Goal: Complete application form: Complete application form

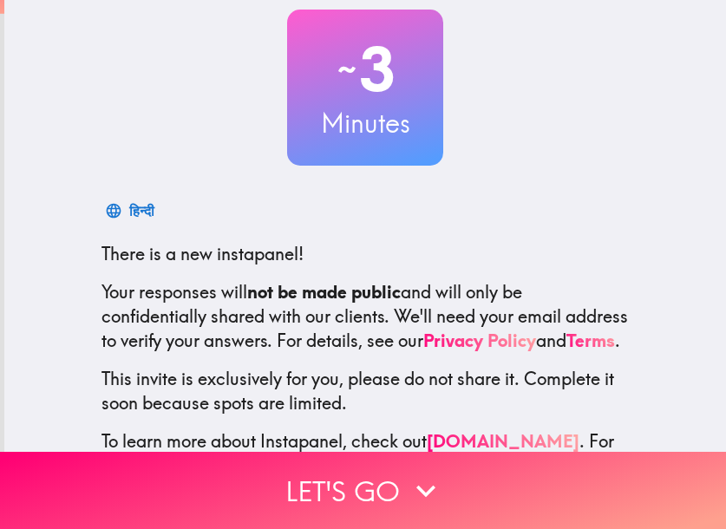
scroll to position [194, 0]
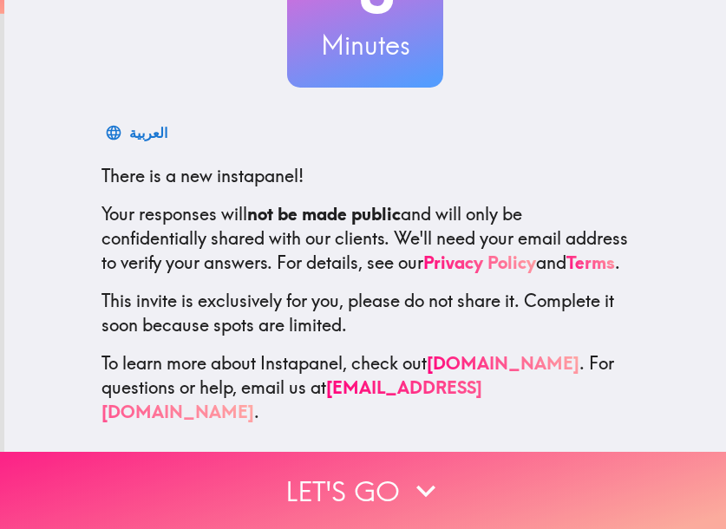
click at [416, 485] on icon "button" at bounding box center [425, 491] width 19 height 12
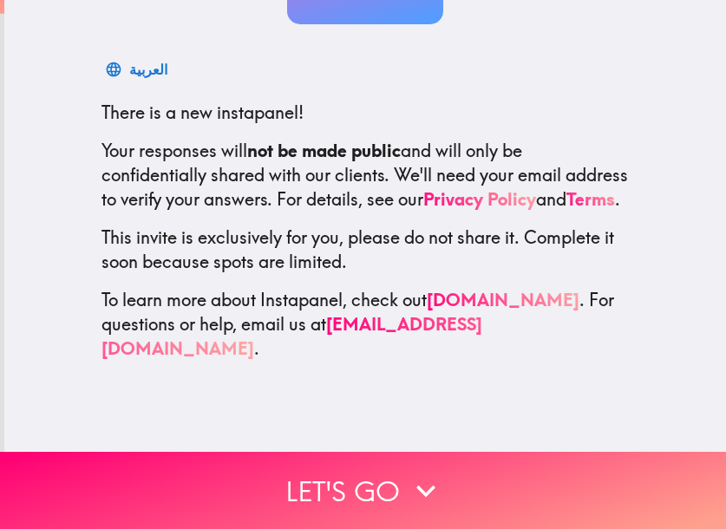
scroll to position [29, 0]
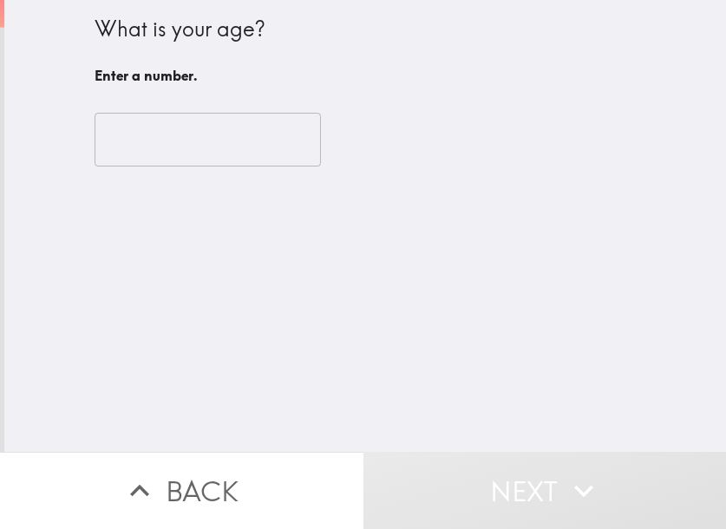
click at [174, 143] on input "number" at bounding box center [207, 140] width 226 height 54
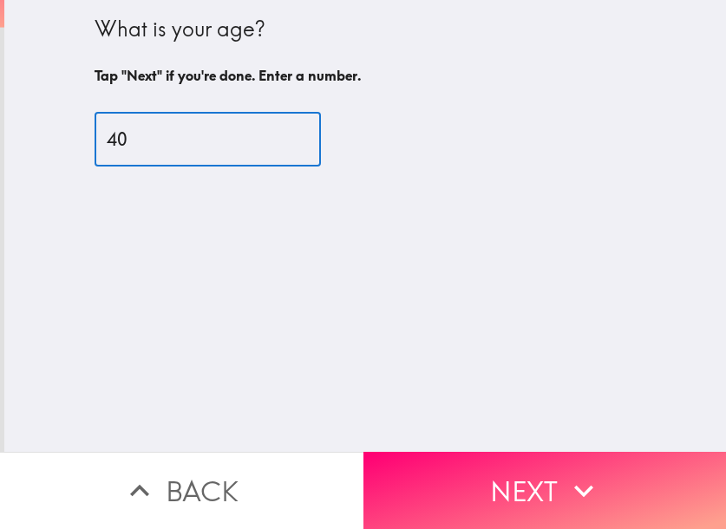
type input "40"
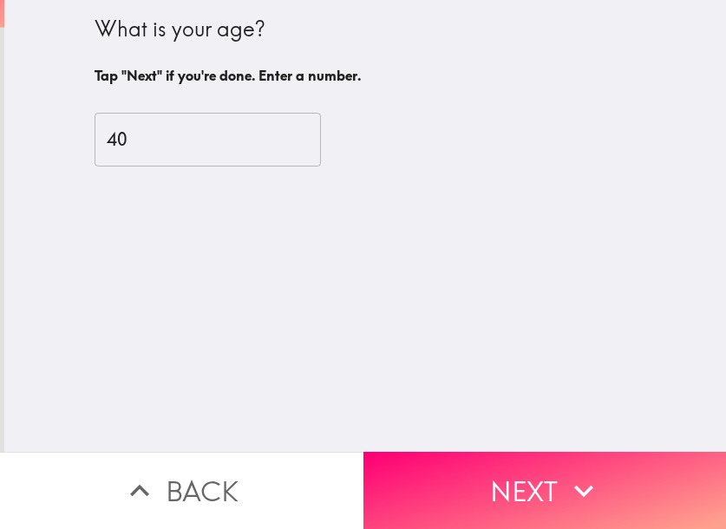
drag, startPoint x: 534, startPoint y: 483, endPoint x: 564, endPoint y: 478, distance: 29.9
click at [534, 483] on button "Next" at bounding box center [544, 490] width 363 height 77
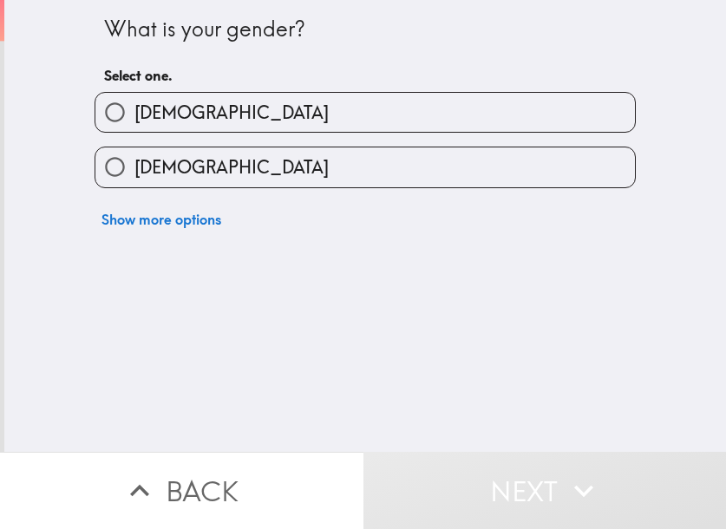
click at [223, 167] on label "[DEMOGRAPHIC_DATA]" at bounding box center [364, 166] width 539 height 39
click at [134, 167] on input "[DEMOGRAPHIC_DATA]" at bounding box center [114, 166] width 39 height 39
radio input "true"
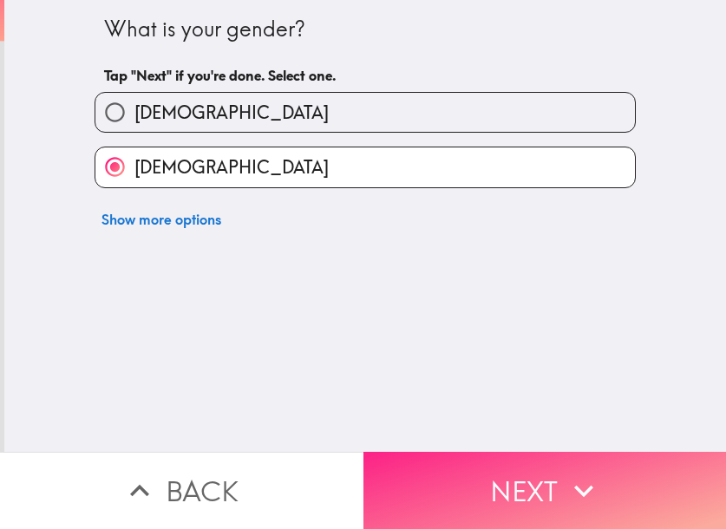
click at [575, 485] on icon "button" at bounding box center [583, 491] width 19 height 12
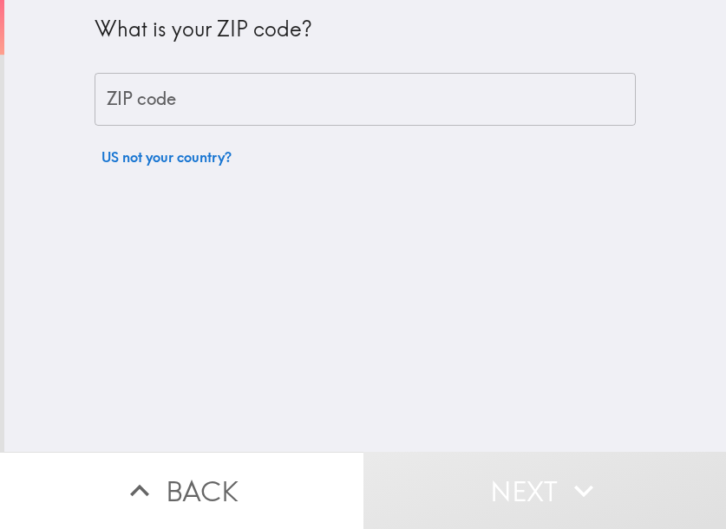
click at [164, 101] on input "ZIP code" at bounding box center [364, 100] width 541 height 54
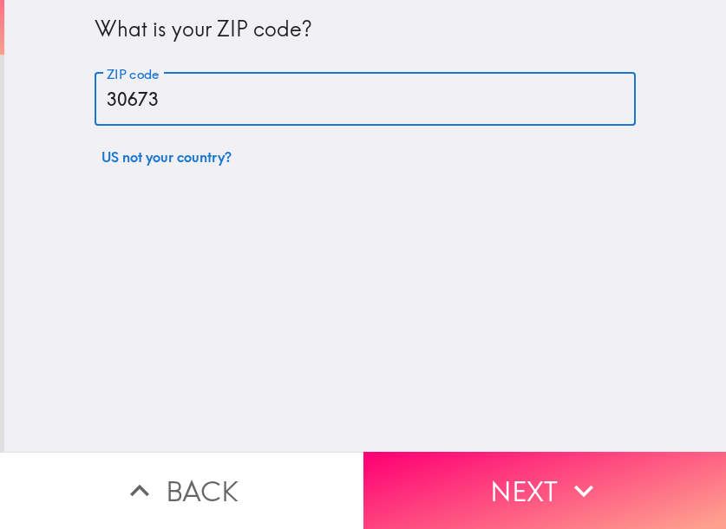
type input "30673"
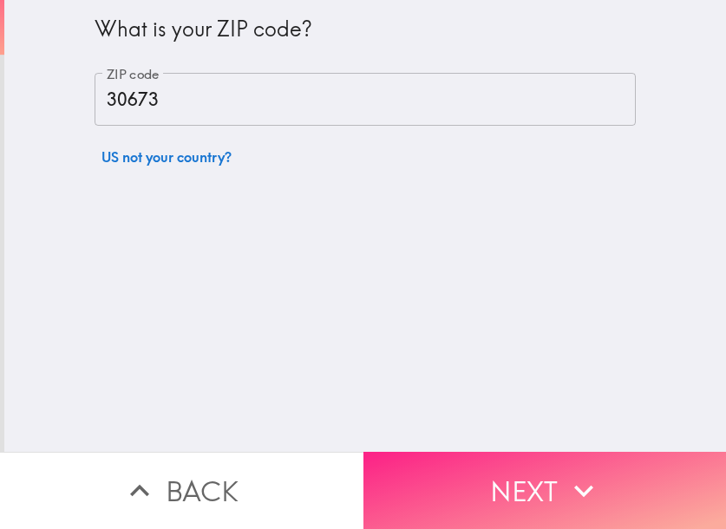
click at [549, 476] on button "Next" at bounding box center [544, 490] width 363 height 77
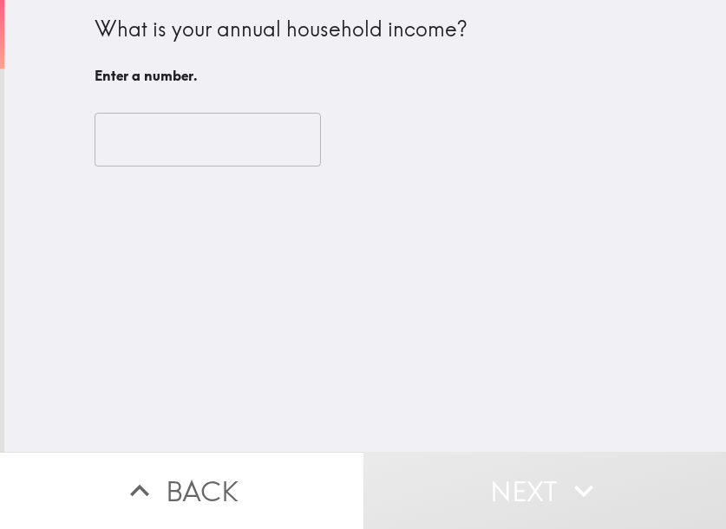
click at [184, 137] on input "number" at bounding box center [207, 140] width 226 height 54
click at [182, 144] on input "number" at bounding box center [207, 140] width 226 height 54
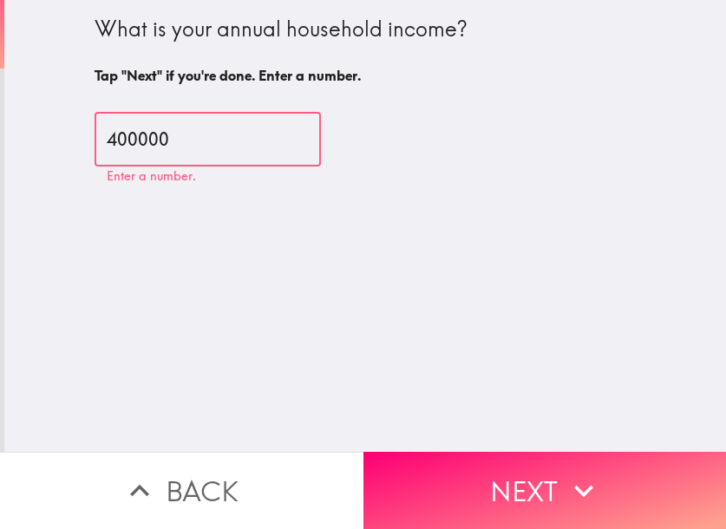
type input "400000"
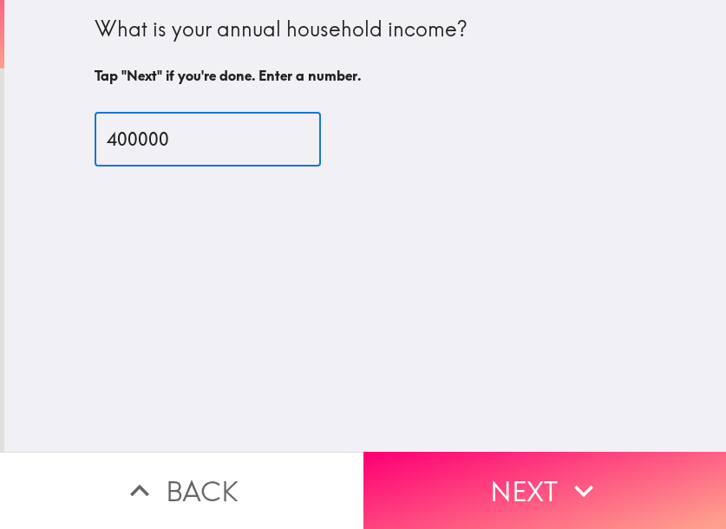
click at [415, 225] on div "What is your annual household income? Tap "Next" if you're done. Enter a number…" at bounding box center [364, 226] width 721 height 452
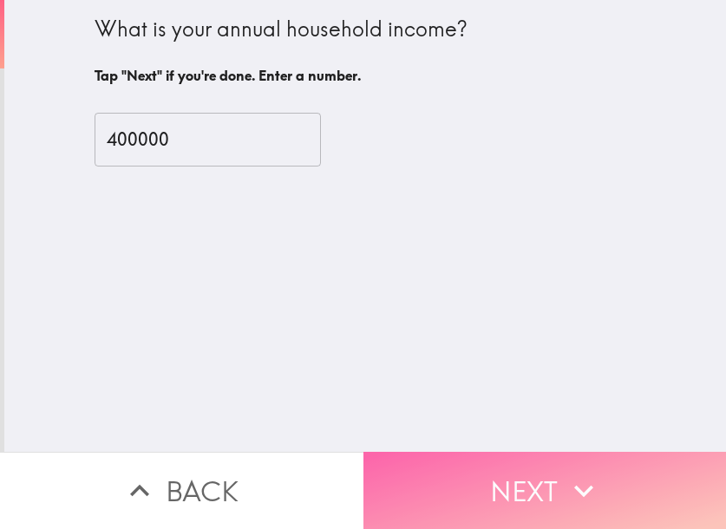
click at [540, 485] on button "Next" at bounding box center [544, 490] width 363 height 77
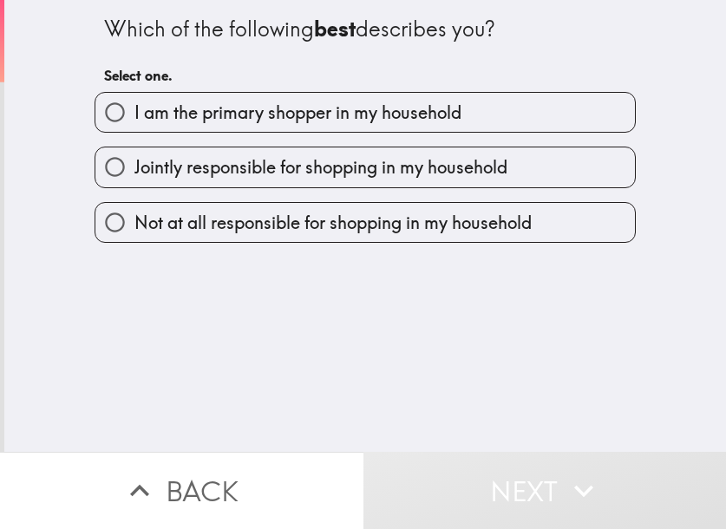
drag, startPoint x: 317, startPoint y: 121, endPoint x: 476, endPoint y: 256, distance: 208.5
click at [319, 121] on span "I am the primary shopper in my household" at bounding box center [297, 113] width 327 height 24
click at [134, 116] on span "I am the primary shopper in my household" at bounding box center [297, 113] width 327 height 24
click at [134, 116] on input "I am the primary shopper in my household" at bounding box center [114, 112] width 39 height 39
radio input "true"
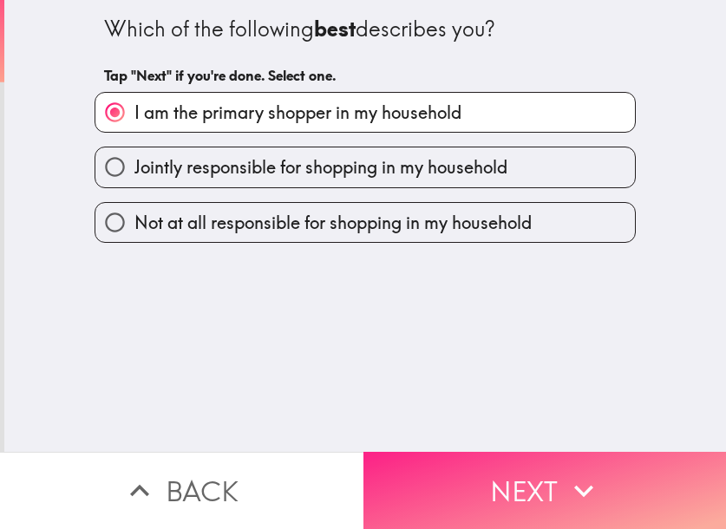
click at [512, 485] on button "Next" at bounding box center [544, 490] width 363 height 77
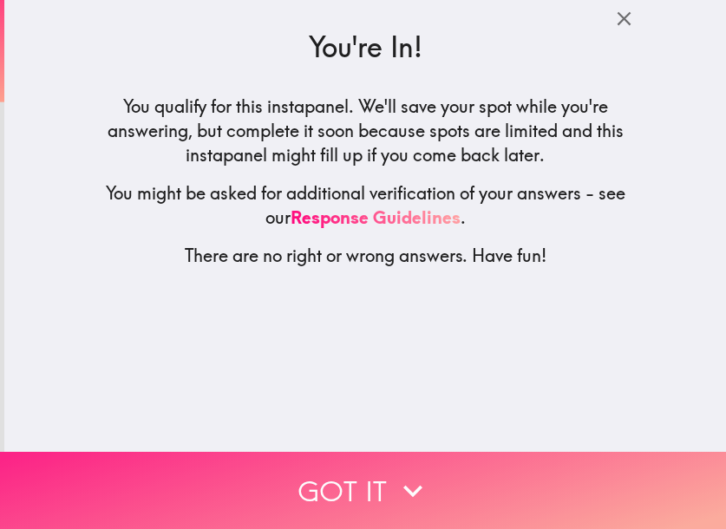
drag, startPoint x: 343, startPoint y: 480, endPoint x: 374, endPoint y: 480, distance: 30.3
click at [344, 480] on button "Got it" at bounding box center [363, 490] width 726 height 77
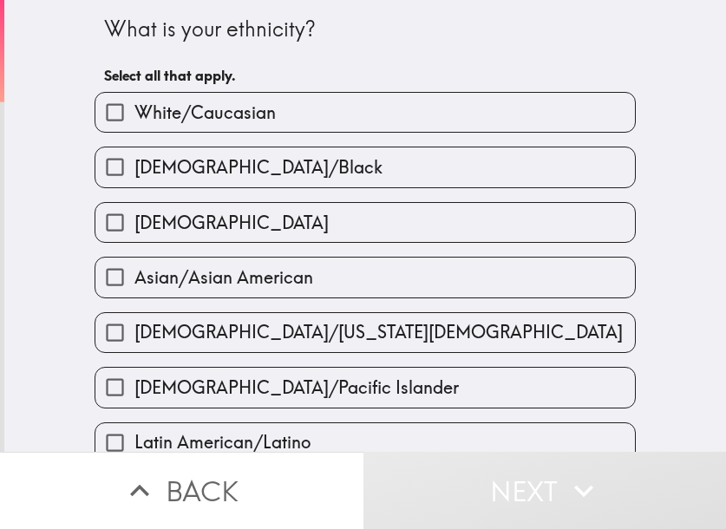
click at [303, 120] on label "White/Caucasian" at bounding box center [364, 112] width 539 height 39
click at [134, 120] on input "White/Caucasian" at bounding box center [114, 112] width 39 height 39
checkbox input "true"
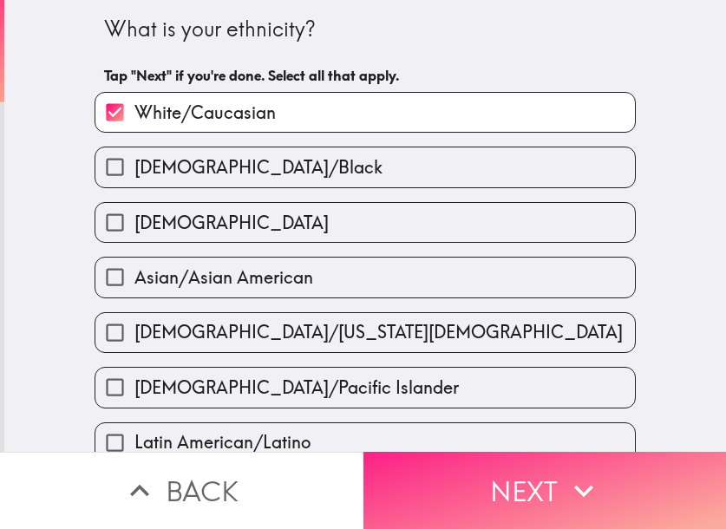
click at [551, 475] on button "Next" at bounding box center [544, 490] width 363 height 77
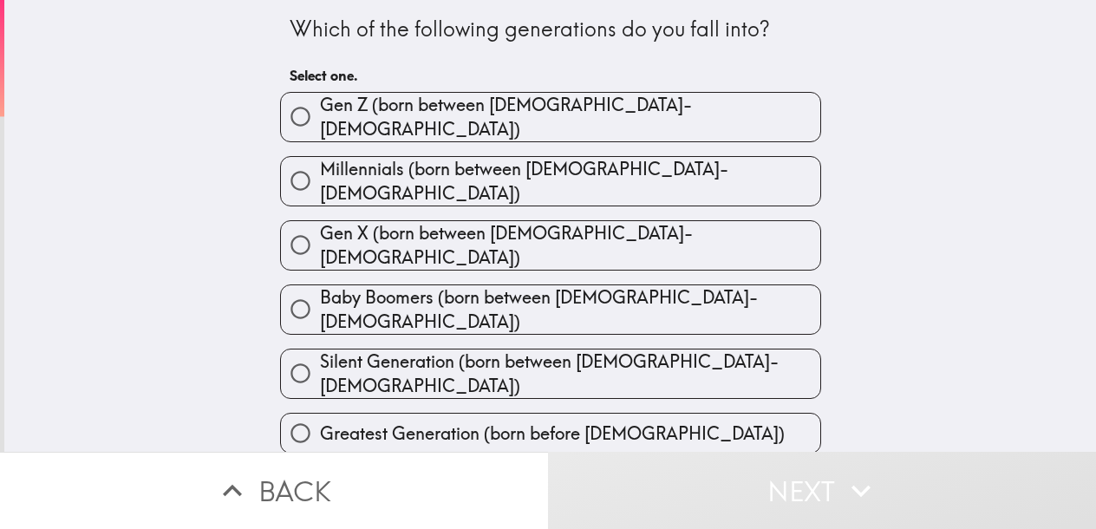
drag, startPoint x: 676, startPoint y: 170, endPoint x: 801, endPoint y: 195, distance: 127.3
click at [677, 170] on label "Millennials (born between [DEMOGRAPHIC_DATA]-[DEMOGRAPHIC_DATA])" at bounding box center [550, 181] width 539 height 49
click at [320, 170] on input "Millennials (born between [DEMOGRAPHIC_DATA]-[DEMOGRAPHIC_DATA])" at bounding box center [300, 180] width 39 height 39
radio input "true"
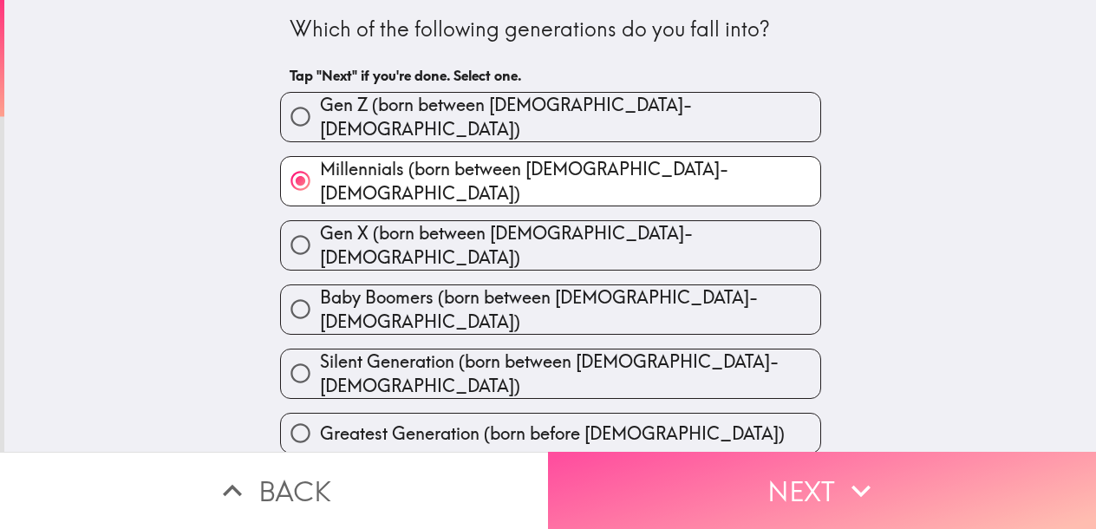
drag, startPoint x: 829, startPoint y: 471, endPoint x: 1093, endPoint y: 397, distance: 274.5
click at [725, 471] on button "Next" at bounding box center [822, 490] width 548 height 77
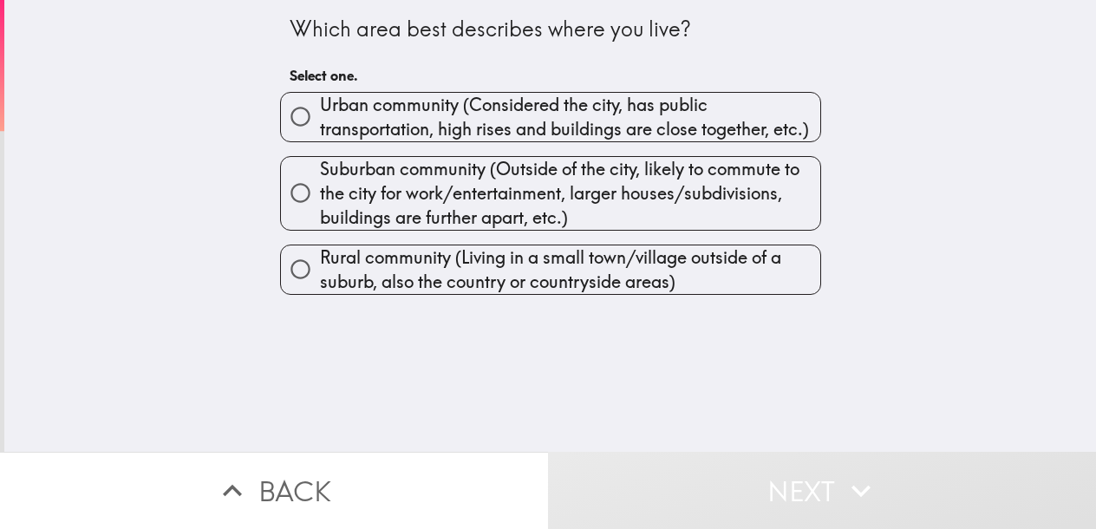
click at [462, 110] on span "Urban community (Considered the city, has public transportation, high rises and…" at bounding box center [570, 117] width 500 height 49
click at [320, 110] on input "Urban community (Considered the city, has public transportation, high rises and…" at bounding box center [300, 116] width 39 height 39
radio input "true"
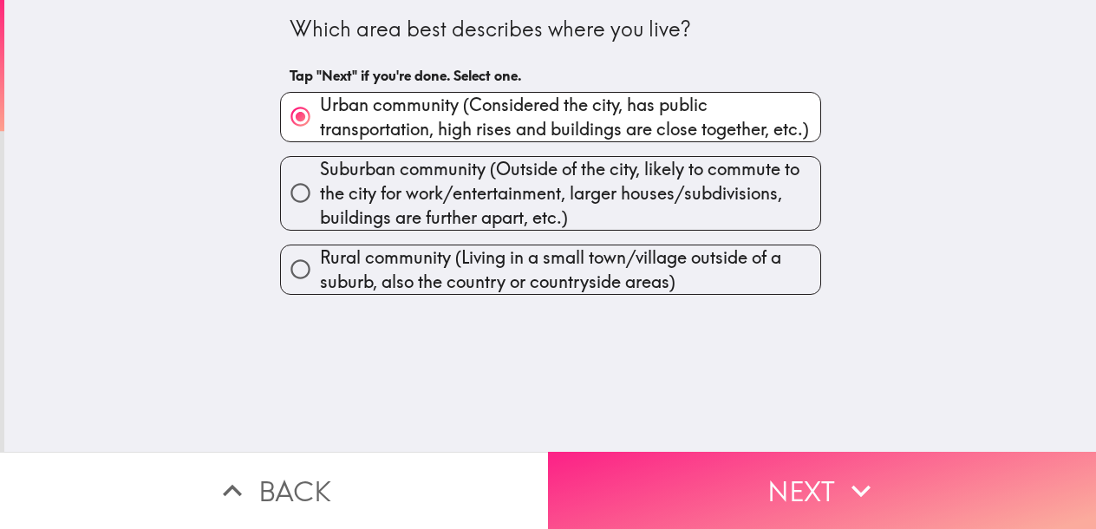
click at [725, 470] on button "Next" at bounding box center [822, 490] width 548 height 77
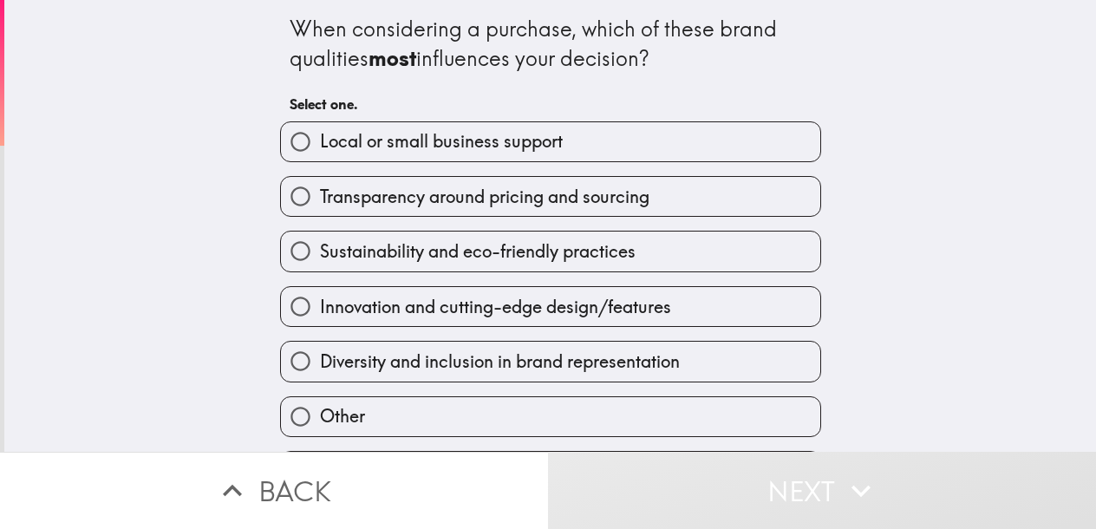
click at [539, 375] on label "Diversity and inclusion in brand representation" at bounding box center [550, 361] width 539 height 39
click at [320, 375] on input "Diversity and inclusion in brand representation" at bounding box center [300, 361] width 39 height 39
radio input "true"
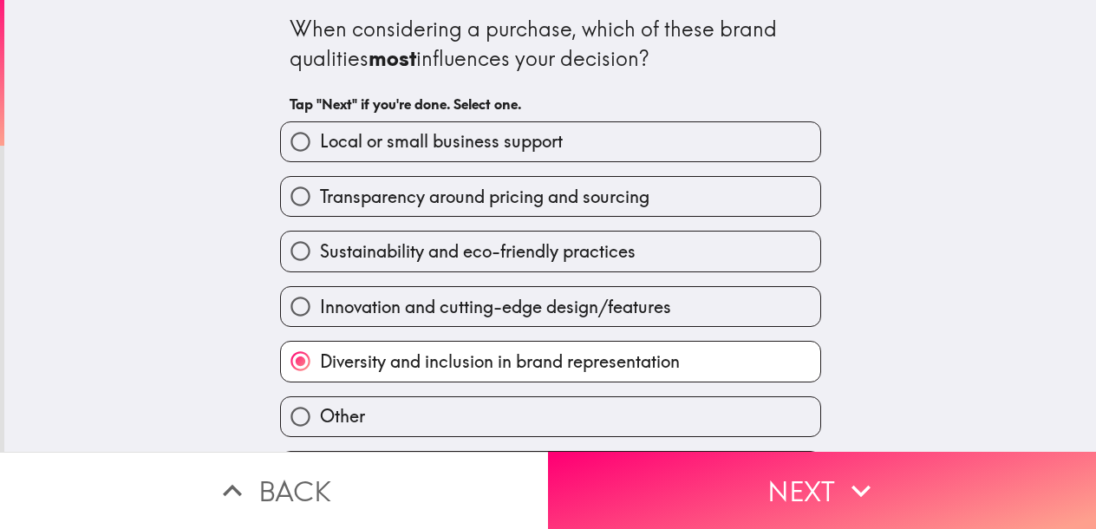
click at [539, 294] on label "Innovation and cutting-edge design/features" at bounding box center [550, 306] width 539 height 39
click at [320, 294] on input "Innovation and cutting-edge design/features" at bounding box center [300, 306] width 39 height 39
radio input "true"
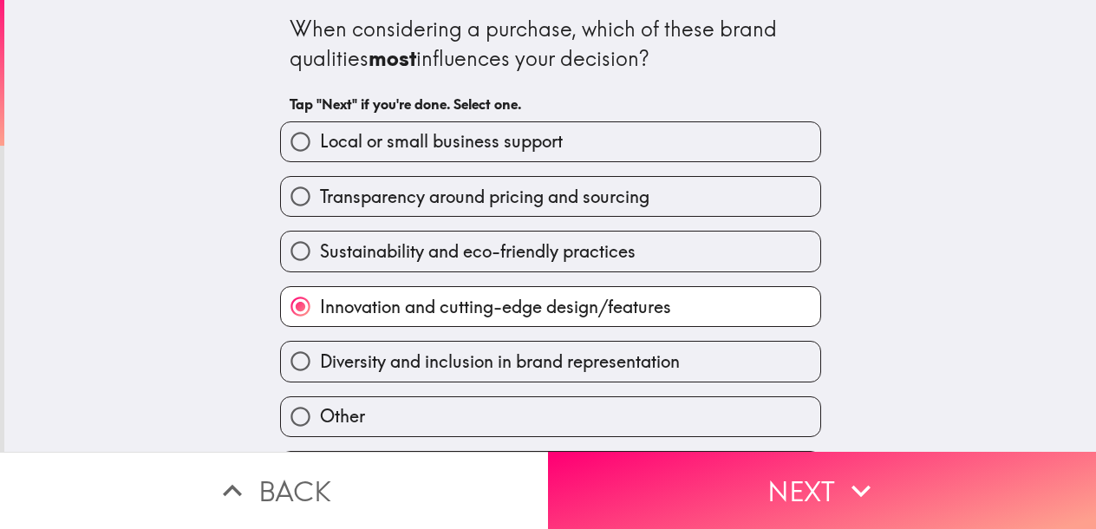
click at [607, 371] on span "Diversity and inclusion in brand representation" at bounding box center [500, 361] width 360 height 24
click at [320, 371] on input "Diversity and inclusion in brand representation" at bounding box center [300, 361] width 39 height 39
radio input "true"
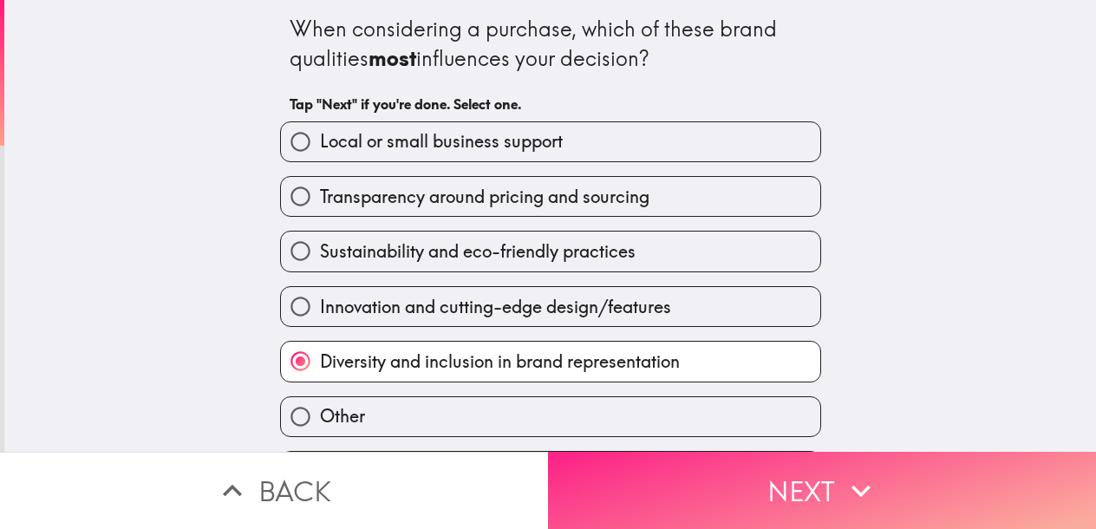
click at [725, 475] on button "Next" at bounding box center [822, 490] width 548 height 77
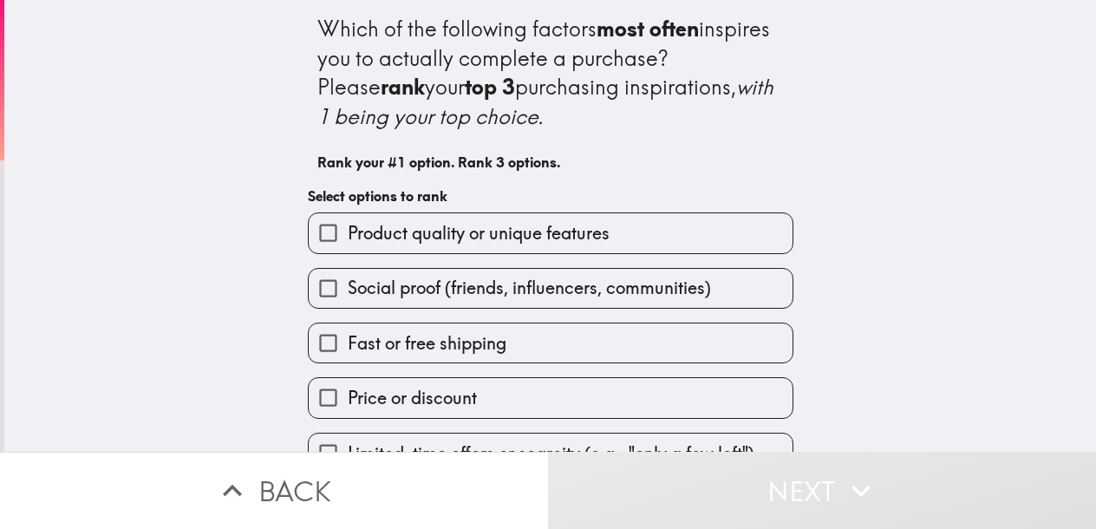
drag, startPoint x: 559, startPoint y: 234, endPoint x: 557, endPoint y: 251, distance: 17.4
click at [559, 234] on span "Product quality or unique features" at bounding box center [479, 233] width 262 height 24
click at [348, 234] on input "Product quality or unique features" at bounding box center [328, 232] width 39 height 39
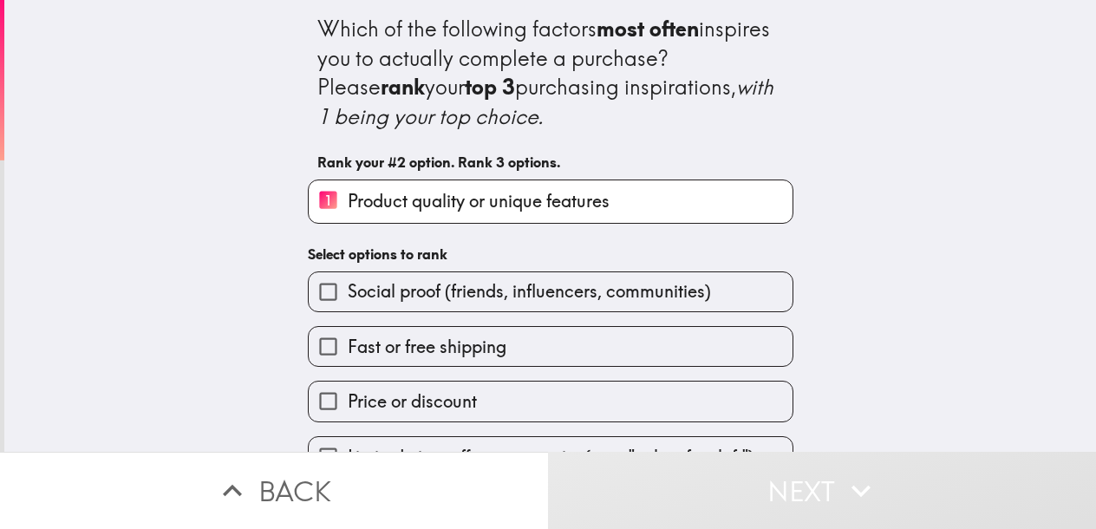
click at [554, 283] on span "Social proof (friends, influencers, communities)" at bounding box center [529, 291] width 363 height 24
click at [348, 283] on input "Social proof (friends, influencers, communities)" at bounding box center [328, 291] width 39 height 39
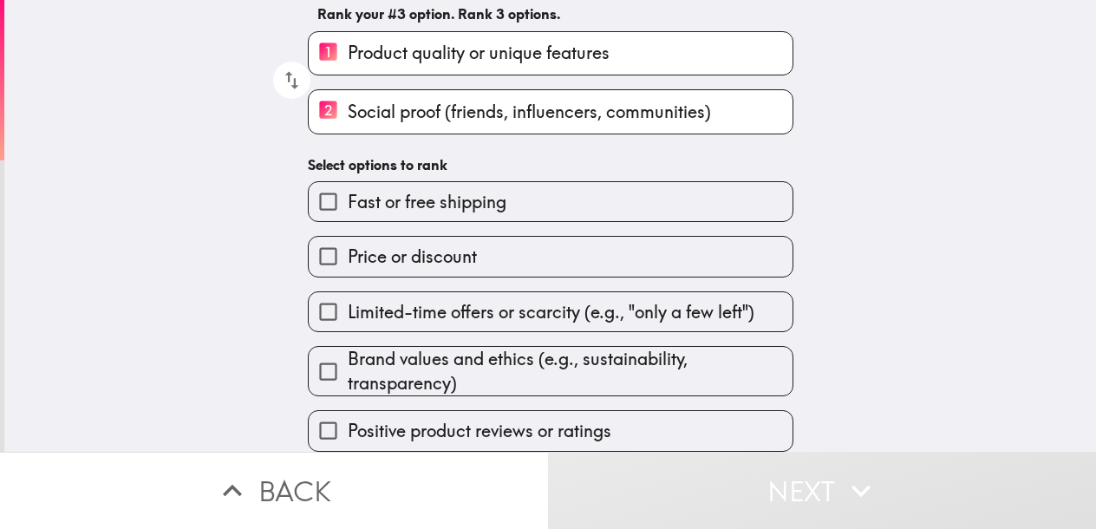
scroll to position [163, 0]
click at [524, 419] on span "Positive product reviews or ratings" at bounding box center [480, 431] width 264 height 24
click at [348, 414] on input "Positive product reviews or ratings" at bounding box center [328, 430] width 39 height 39
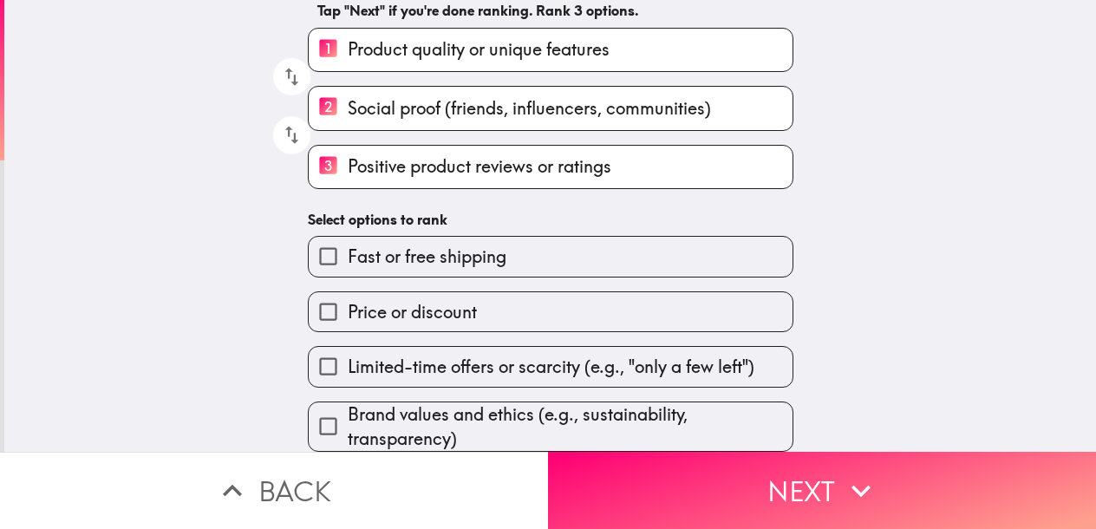
scroll to position [166, 0]
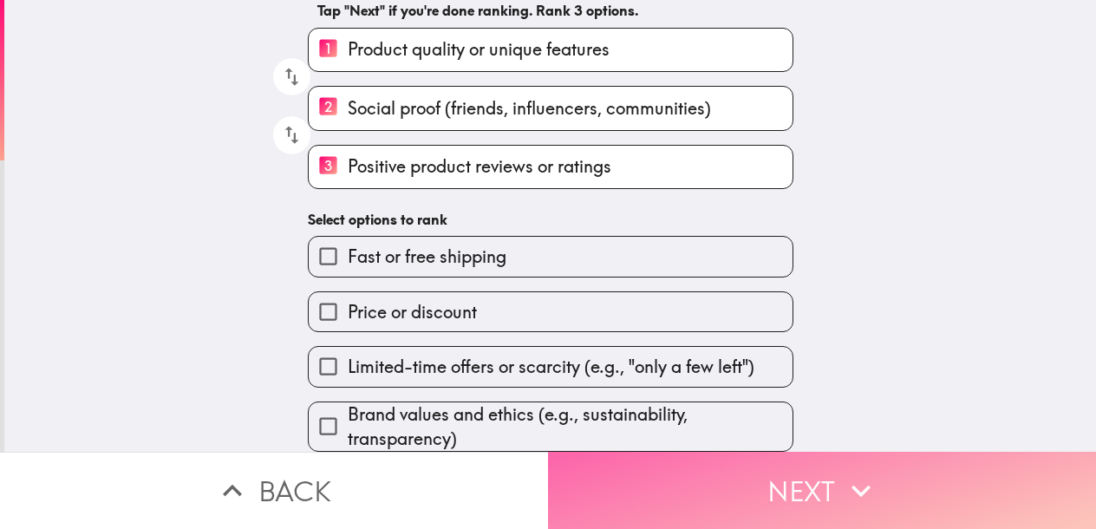
click at [725, 460] on button "Next" at bounding box center [822, 490] width 548 height 77
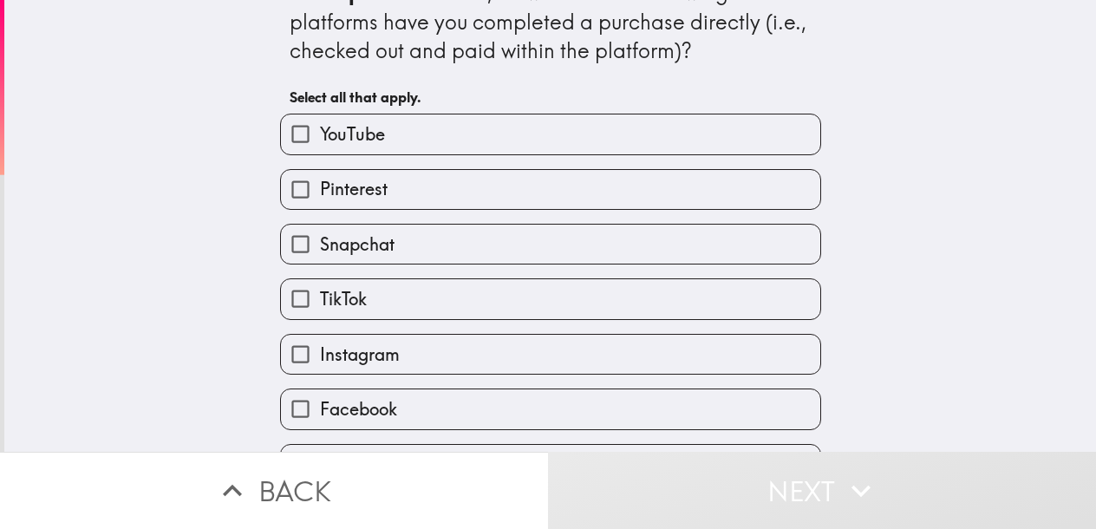
scroll to position [84, 0]
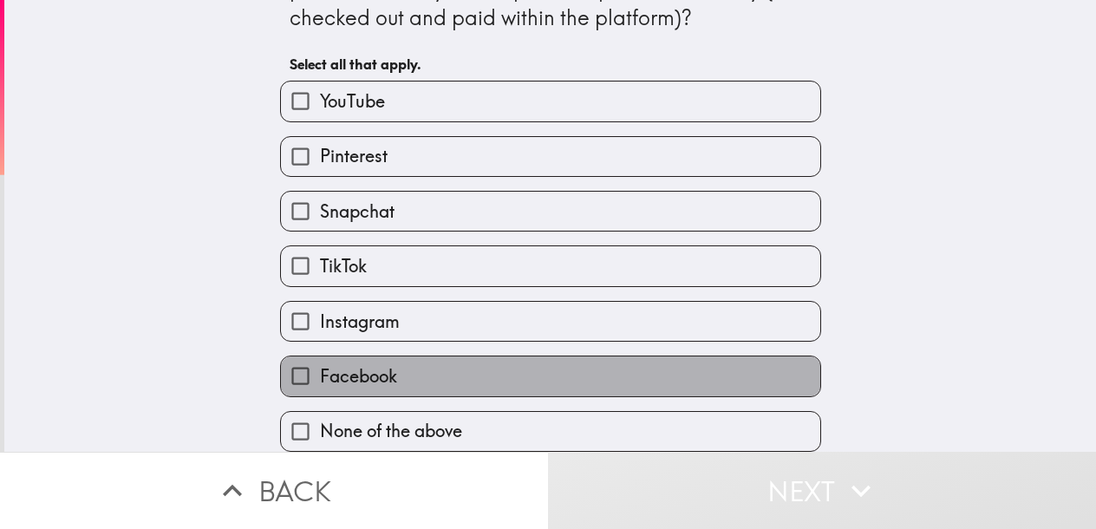
drag, startPoint x: 499, startPoint y: 379, endPoint x: 507, endPoint y: 371, distance: 11.0
click at [501, 378] on label "Facebook" at bounding box center [550, 375] width 539 height 39
click at [320, 378] on input "Facebook" at bounding box center [300, 375] width 39 height 39
checkbox input "true"
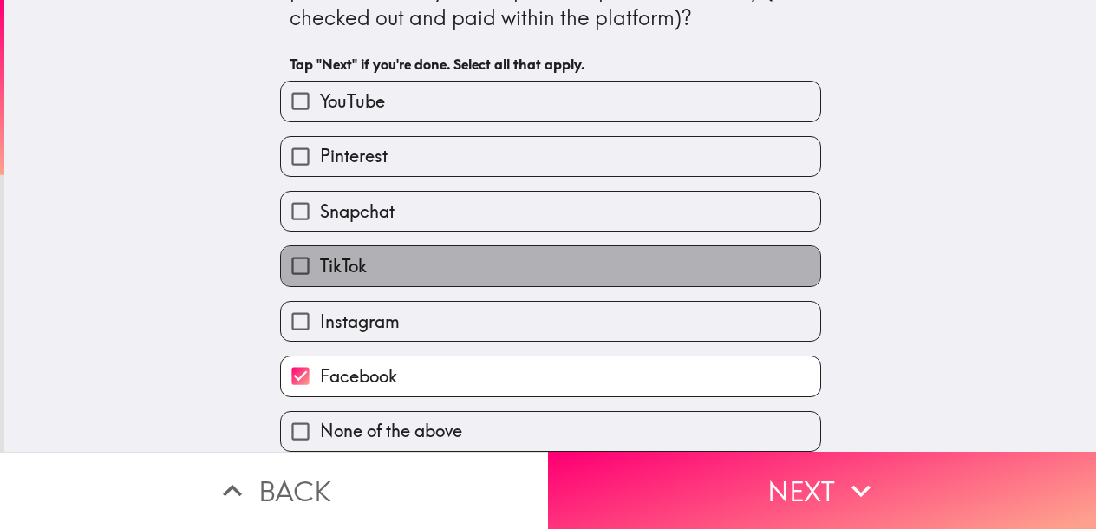
click at [511, 254] on label "TikTok" at bounding box center [550, 265] width 539 height 39
click at [320, 254] on input "TikTok" at bounding box center [300, 265] width 39 height 39
checkbox input "true"
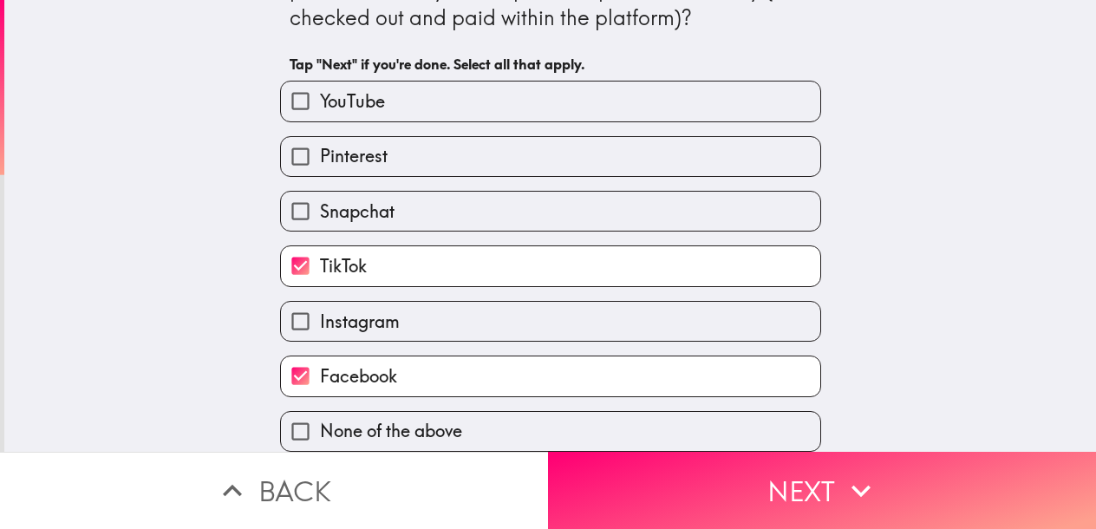
drag, startPoint x: 554, startPoint y: 203, endPoint x: 564, endPoint y: 200, distance: 10.7
click at [554, 203] on label "Snapchat" at bounding box center [550, 211] width 539 height 39
click at [320, 203] on input "Snapchat" at bounding box center [300, 211] width 39 height 39
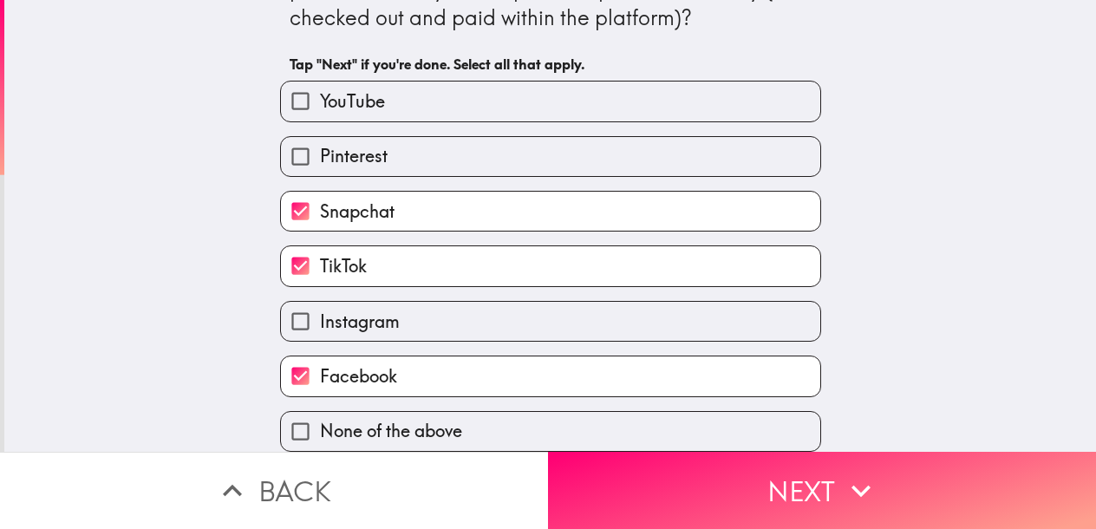
click at [456, 192] on label "Snapchat" at bounding box center [550, 211] width 539 height 39
click at [320, 192] on input "Snapchat" at bounding box center [300, 211] width 39 height 39
checkbox input "false"
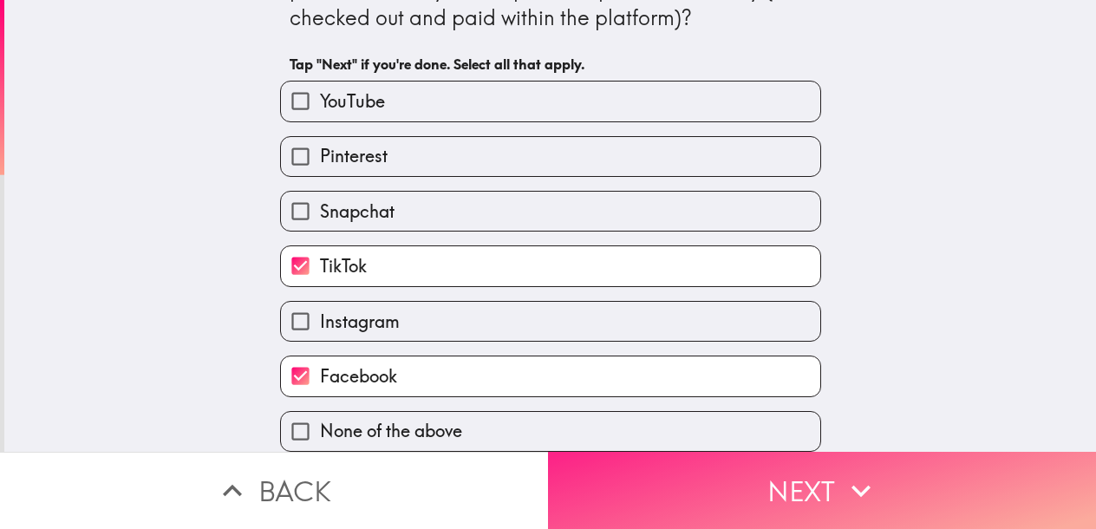
click at [725, 484] on button "Next" at bounding box center [822, 490] width 548 height 77
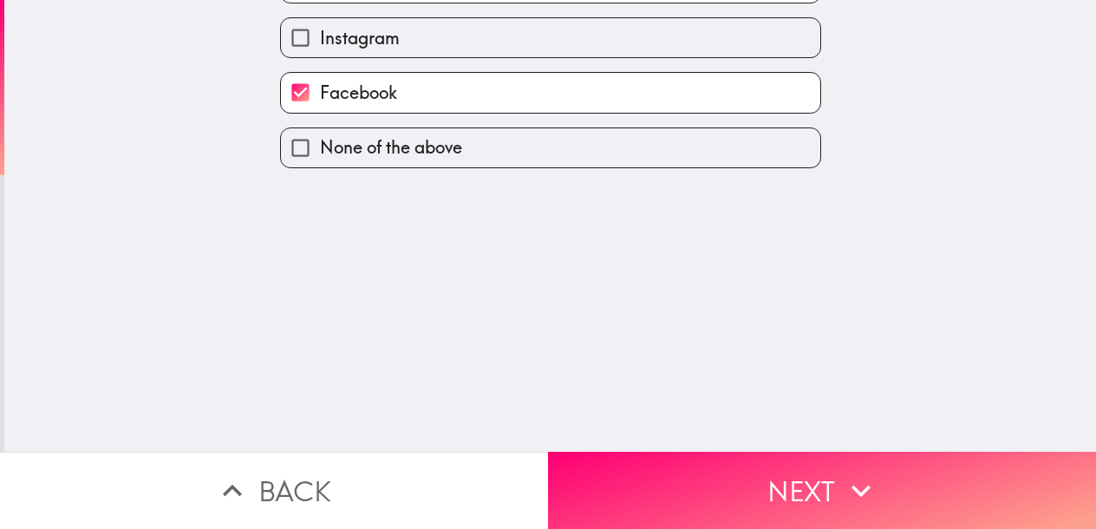
scroll to position [0, 0]
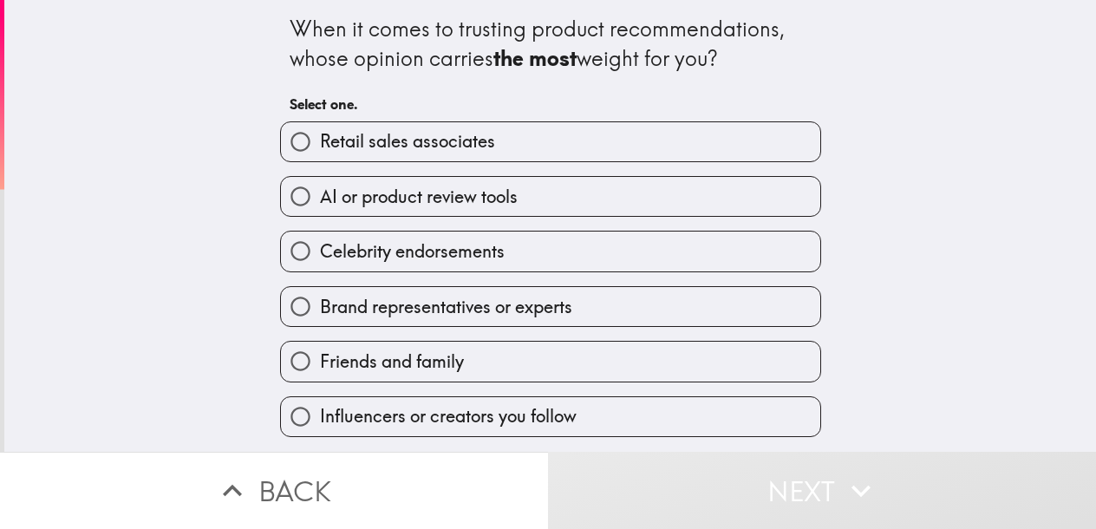
click at [486, 359] on label "Friends and family" at bounding box center [550, 361] width 539 height 39
click at [320, 359] on input "Friends and family" at bounding box center [300, 361] width 39 height 39
radio input "true"
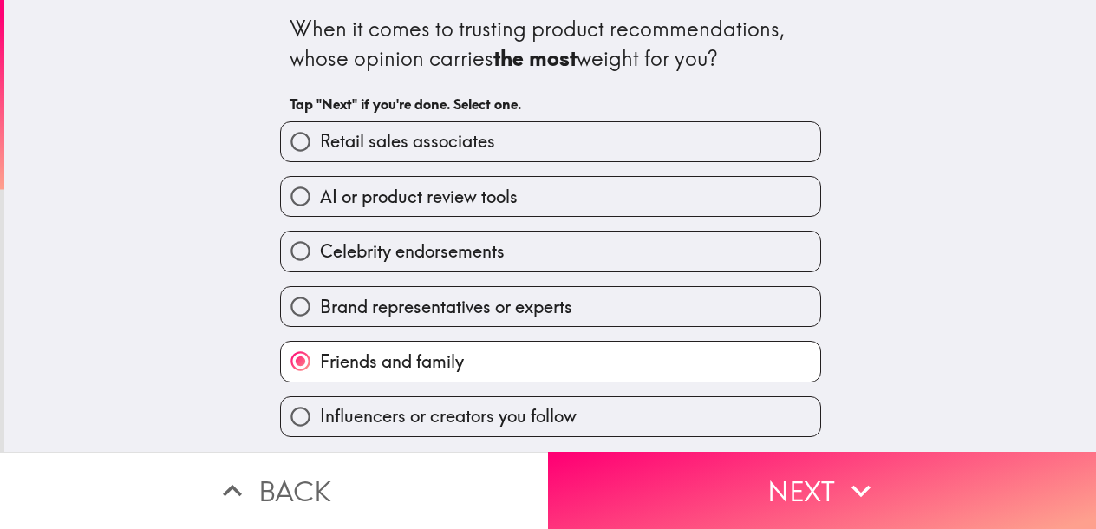
drag, startPoint x: 508, startPoint y: 407, endPoint x: 541, endPoint y: 397, distance: 34.5
click at [508, 407] on span "Influencers or creators you follow" at bounding box center [448, 416] width 257 height 24
click at [320, 407] on input "Influencers or creators you follow" at bounding box center [300, 416] width 39 height 39
radio input "true"
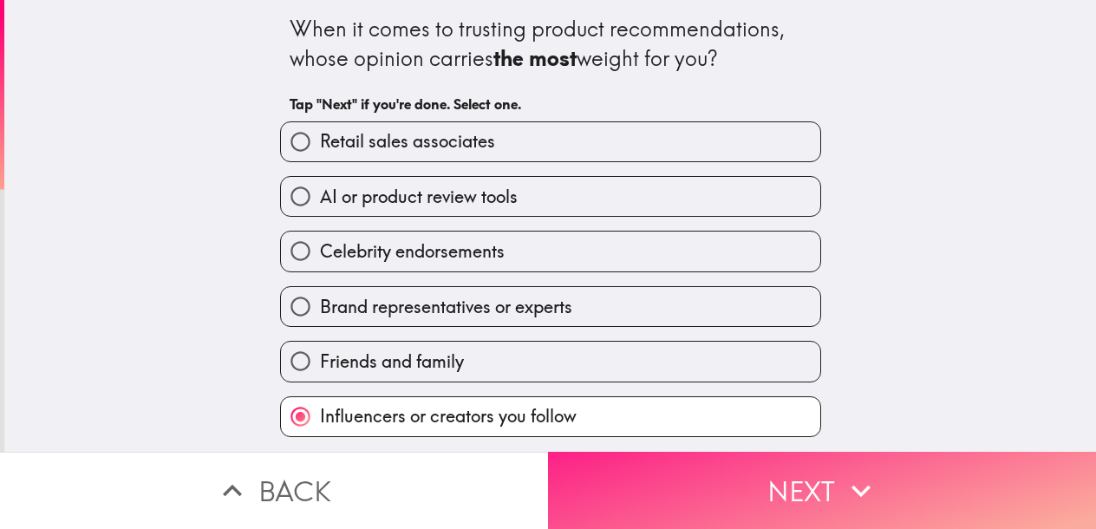
click at [725, 472] on button "Next" at bounding box center [822, 490] width 548 height 77
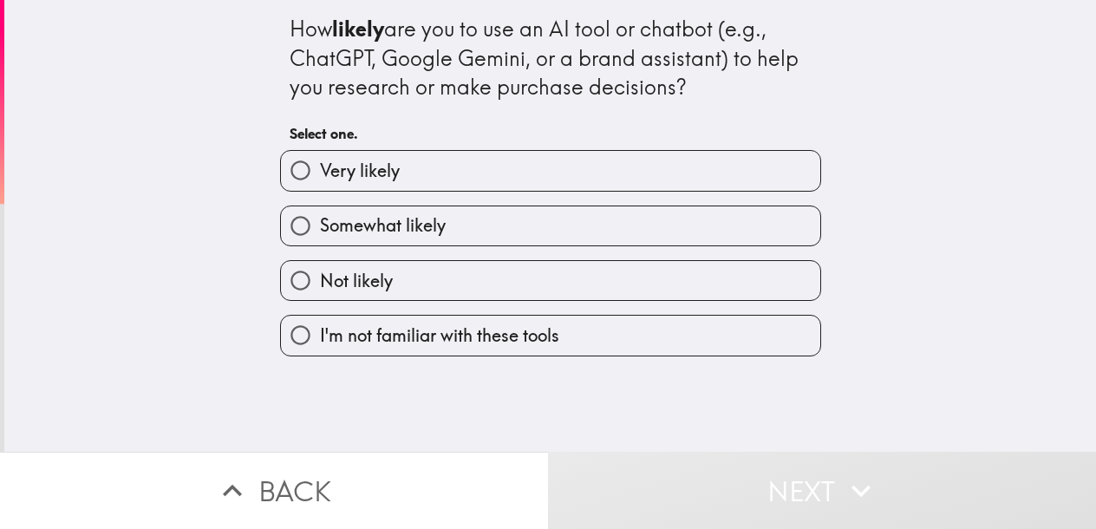
click at [551, 170] on label "Very likely" at bounding box center [550, 170] width 539 height 39
click at [320, 170] on input "Very likely" at bounding box center [300, 170] width 39 height 39
radio input "true"
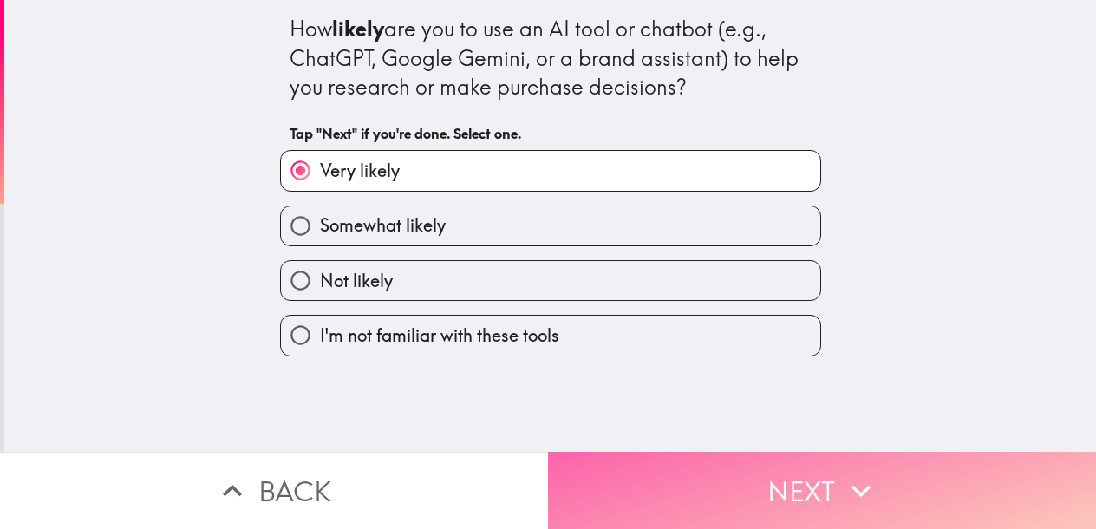
click at [725, 482] on button "Next" at bounding box center [822, 490] width 548 height 77
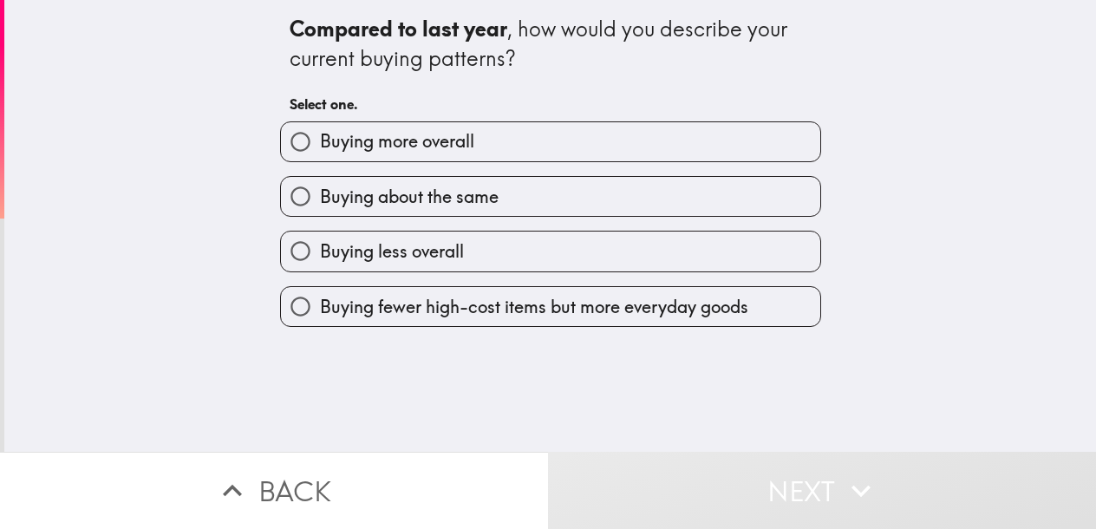
click at [506, 147] on label "Buying more overall" at bounding box center [550, 141] width 539 height 39
click at [320, 147] on input "Buying more overall" at bounding box center [300, 141] width 39 height 39
radio input "true"
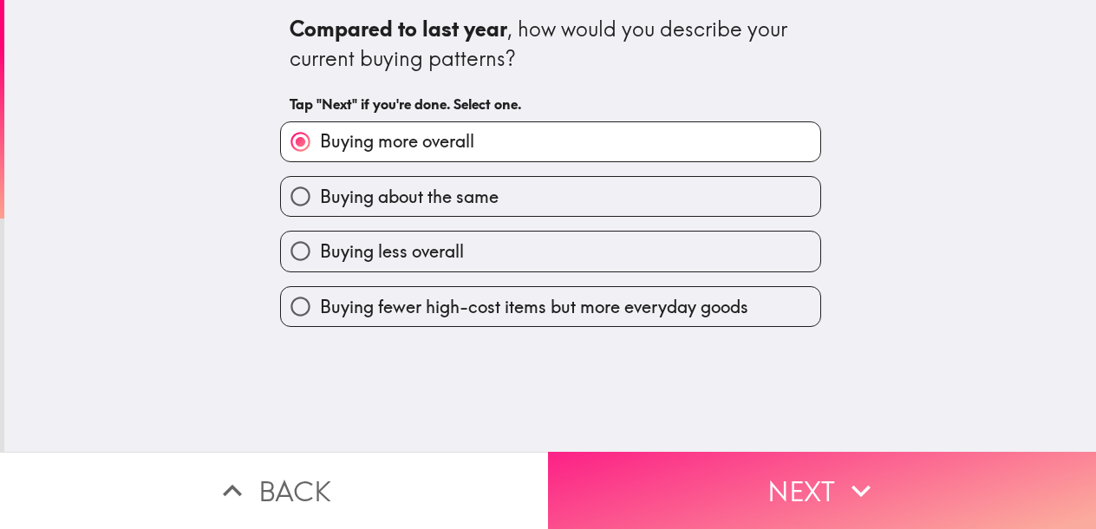
click at [725, 473] on icon "button" at bounding box center [861, 491] width 38 height 38
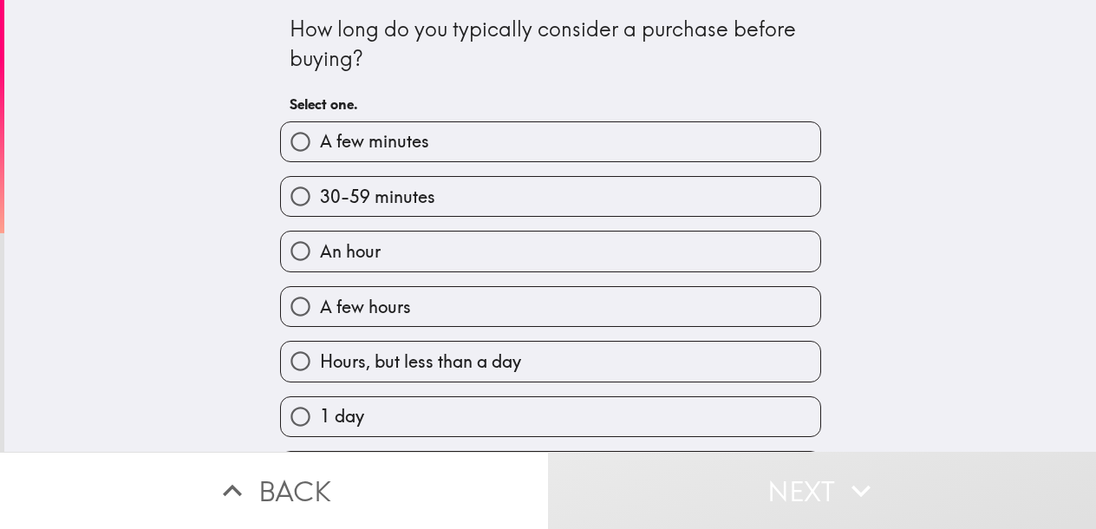
click at [498, 151] on label "A few minutes" at bounding box center [550, 141] width 539 height 39
click at [320, 151] on input "A few minutes" at bounding box center [300, 141] width 39 height 39
radio input "true"
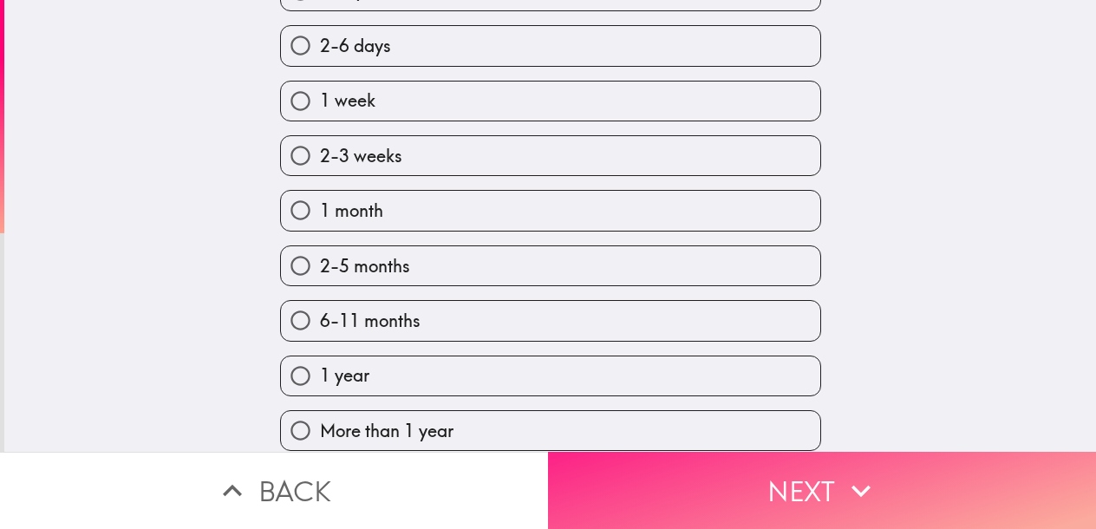
scroll to position [433, 0]
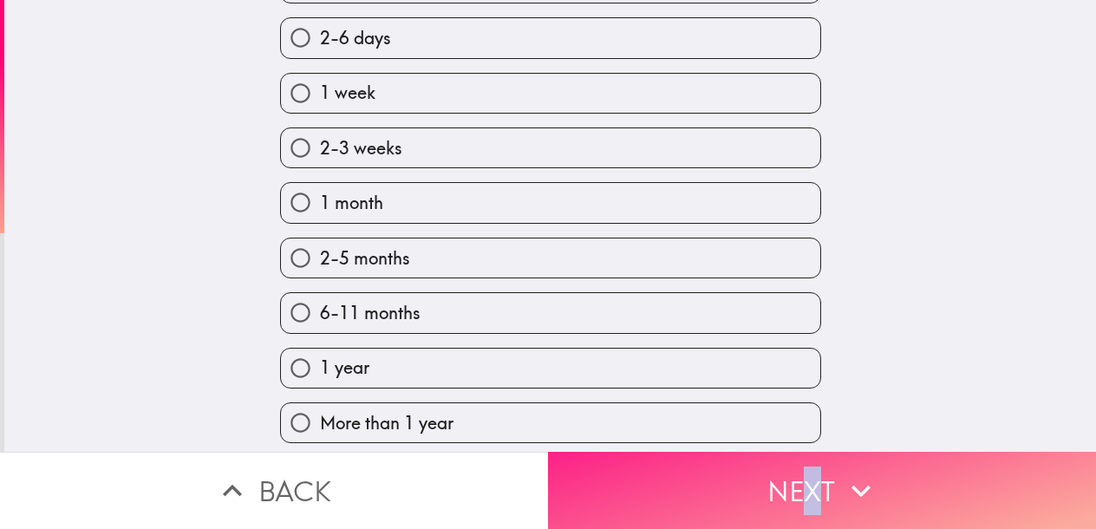
click at [725, 462] on button "Next" at bounding box center [822, 490] width 548 height 77
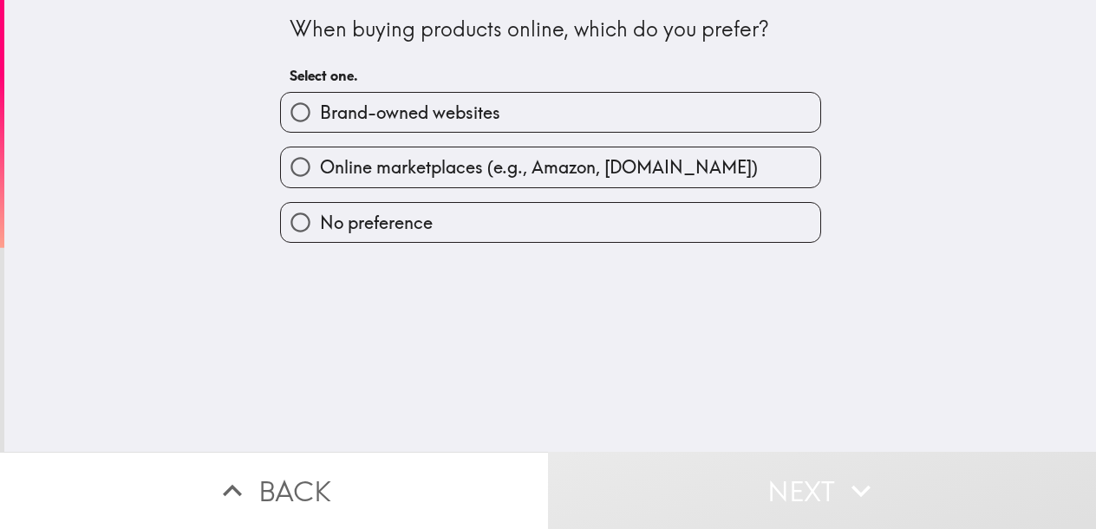
click at [579, 119] on label "Brand-owned websites" at bounding box center [550, 112] width 539 height 39
click at [320, 119] on input "Brand-owned websites" at bounding box center [300, 112] width 39 height 39
radio input "true"
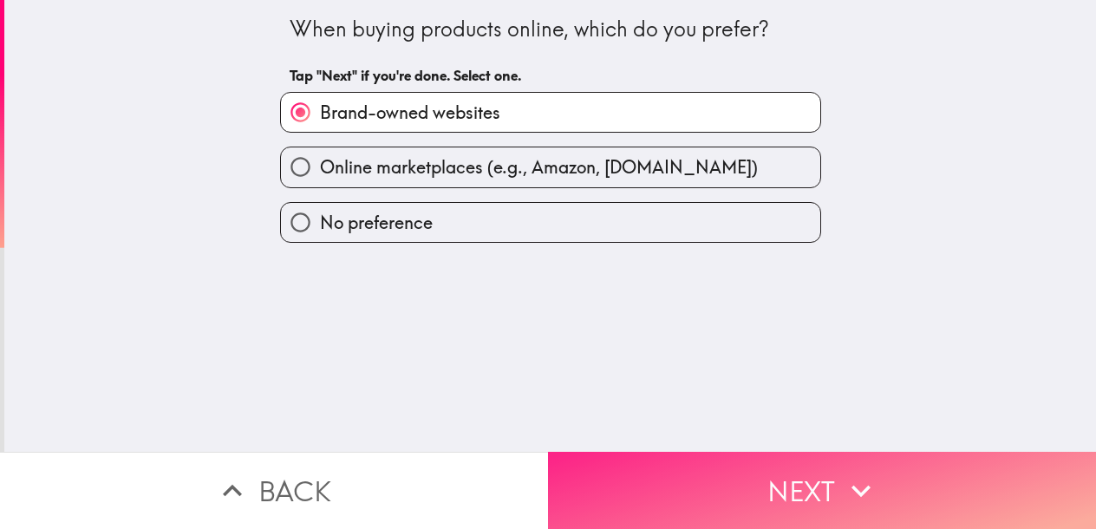
drag, startPoint x: 779, startPoint y: 464, endPoint x: 921, endPoint y: 483, distance: 142.6
click at [725, 466] on button "Next" at bounding box center [822, 490] width 548 height 77
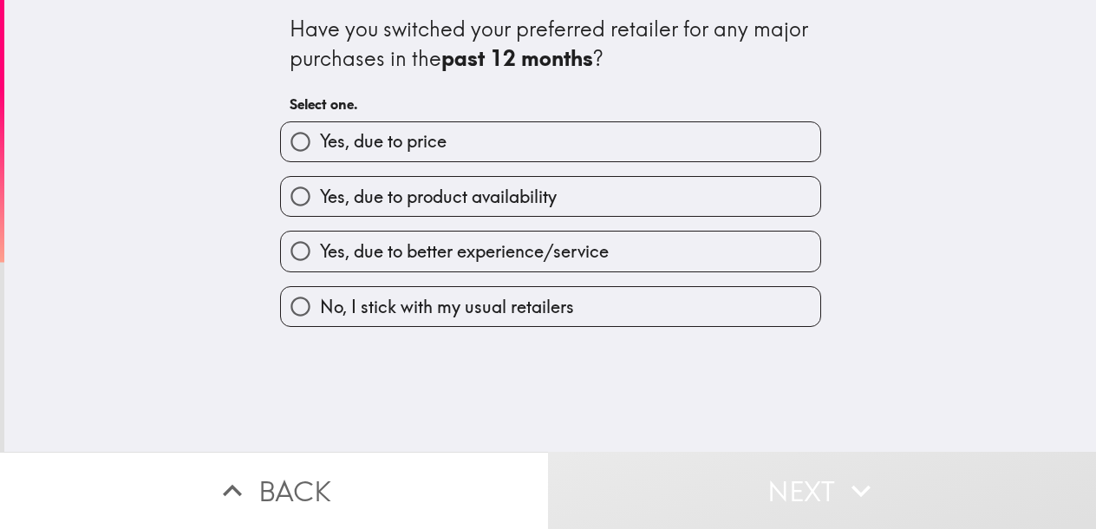
drag, startPoint x: 567, startPoint y: 145, endPoint x: 583, endPoint y: 149, distance: 16.2
click at [566, 145] on label "Yes, due to price" at bounding box center [550, 141] width 539 height 39
click at [320, 145] on input "Yes, due to price" at bounding box center [300, 141] width 39 height 39
radio input "true"
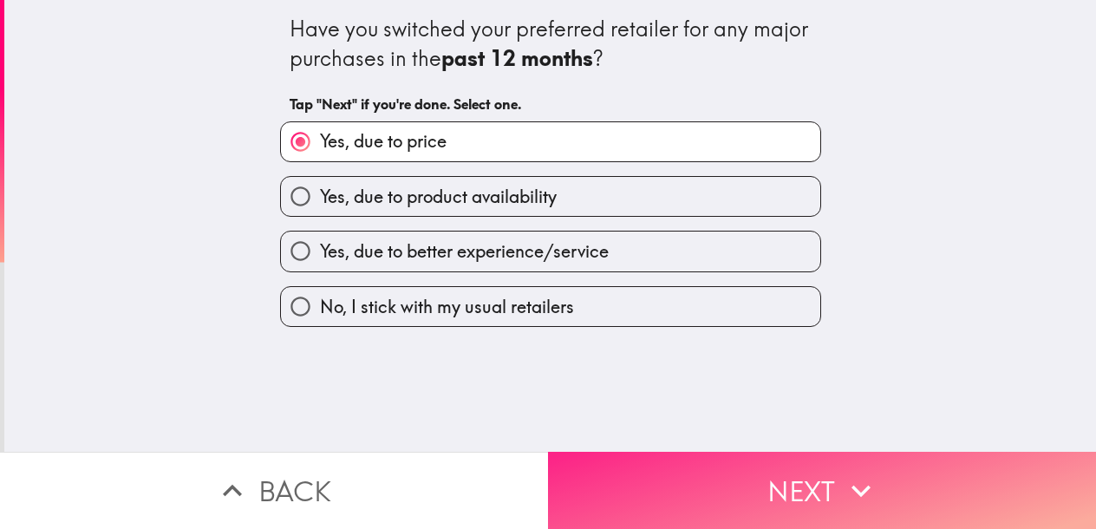
click at [725, 494] on button "Next" at bounding box center [822, 490] width 548 height 77
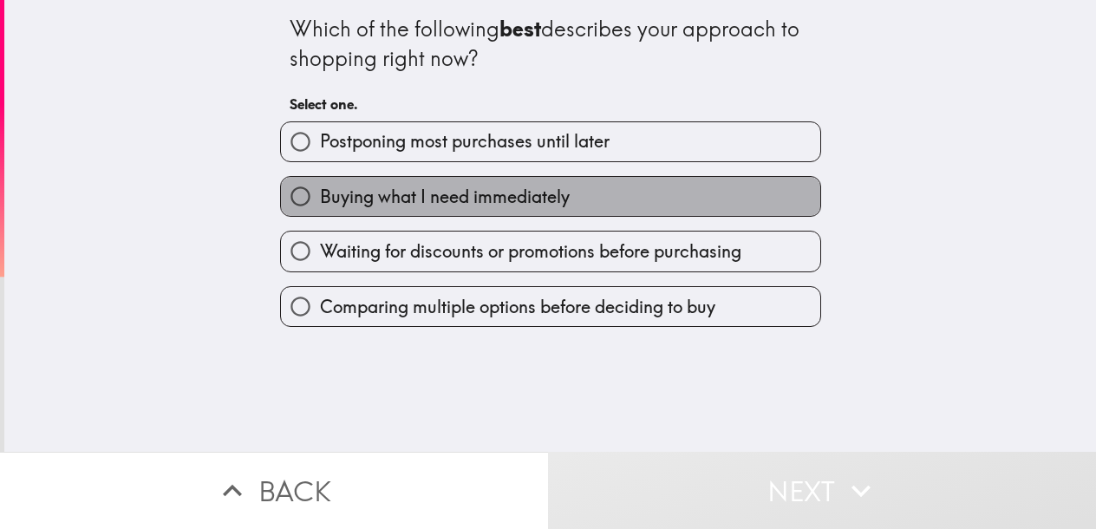
click at [539, 206] on span "Buying what I need immediately" at bounding box center [445, 197] width 250 height 24
click at [320, 206] on input "Buying what I need immediately" at bounding box center [300, 196] width 39 height 39
radio input "true"
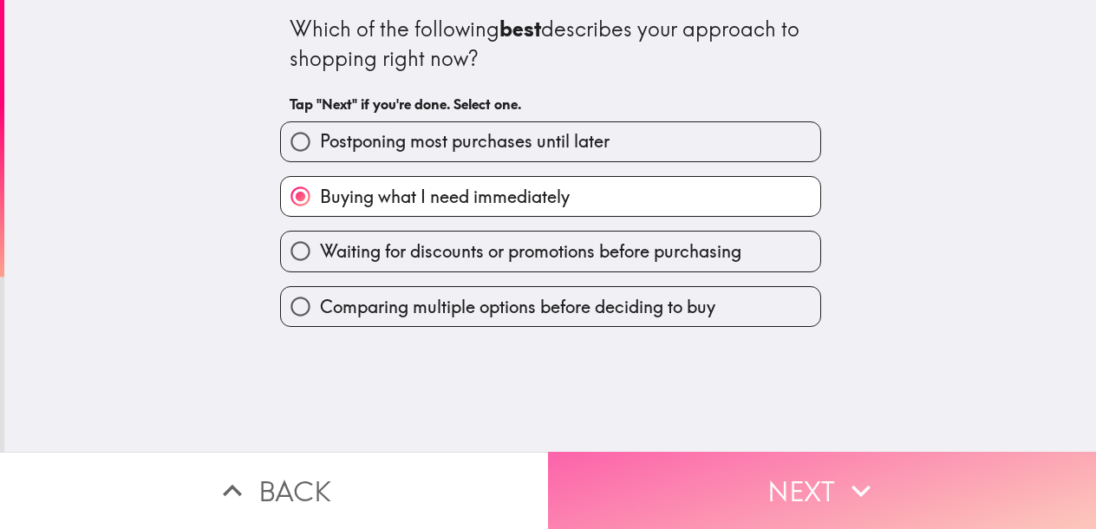
click at [725, 491] on button "Next" at bounding box center [822, 490] width 548 height 77
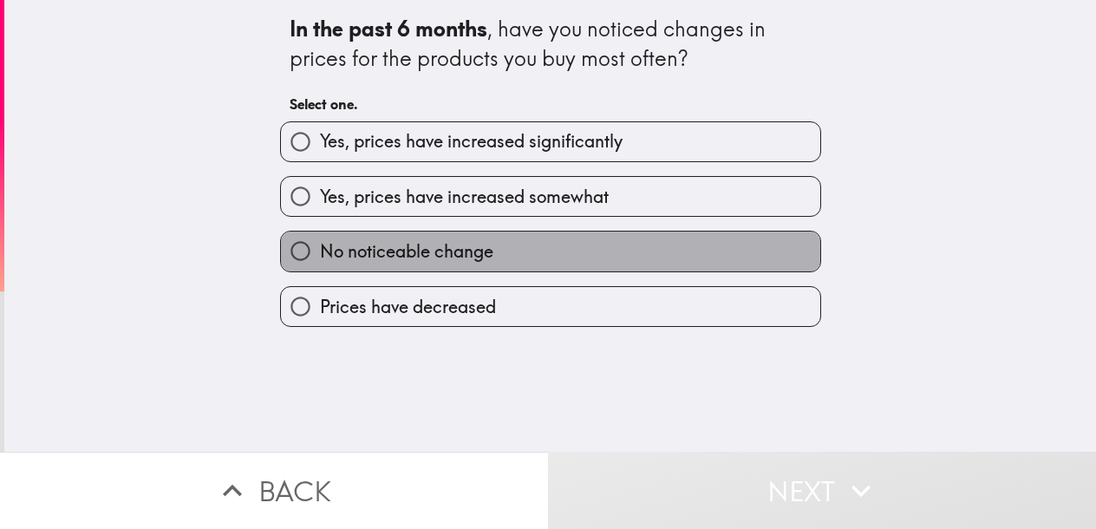
click at [531, 254] on label "No noticeable change" at bounding box center [550, 250] width 539 height 39
click at [320, 254] on input "No noticeable change" at bounding box center [300, 250] width 39 height 39
radio input "true"
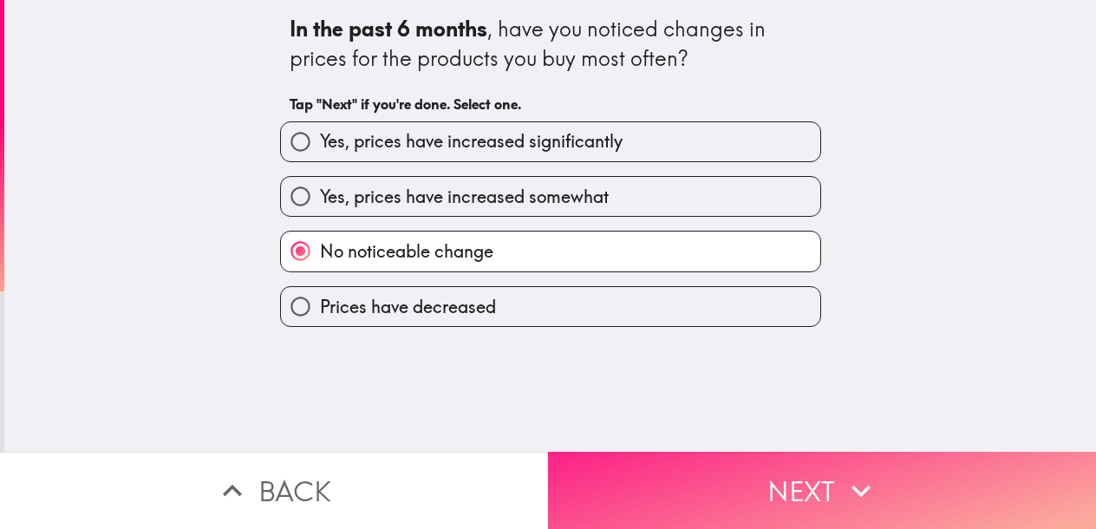
click at [725, 490] on button "Next" at bounding box center [822, 490] width 548 height 77
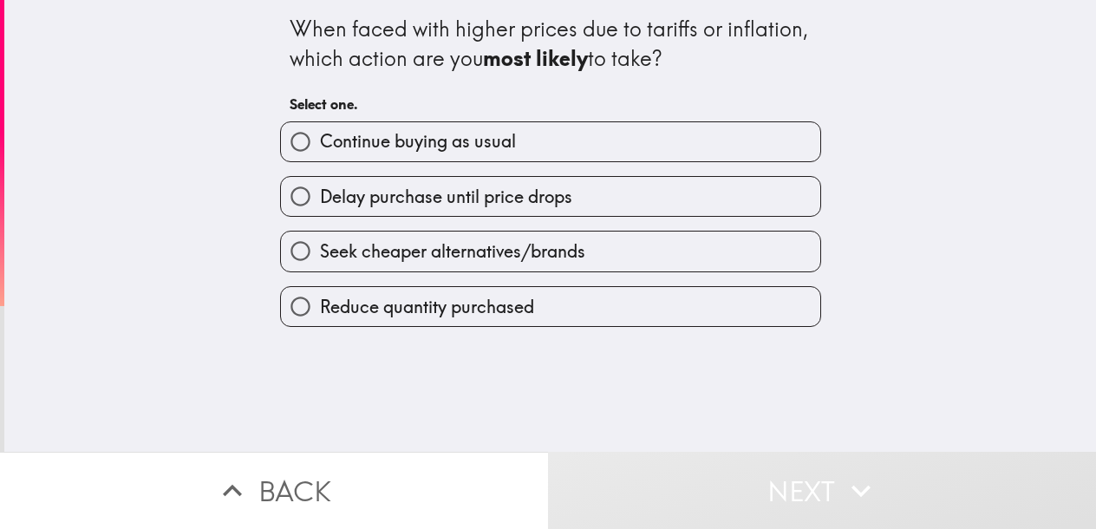
drag, startPoint x: 577, startPoint y: 256, endPoint x: 619, endPoint y: 281, distance: 48.6
click at [577, 256] on label "Seek cheaper alternatives/brands" at bounding box center [550, 250] width 539 height 39
click at [320, 256] on input "Seek cheaper alternatives/brands" at bounding box center [300, 250] width 39 height 39
radio input "true"
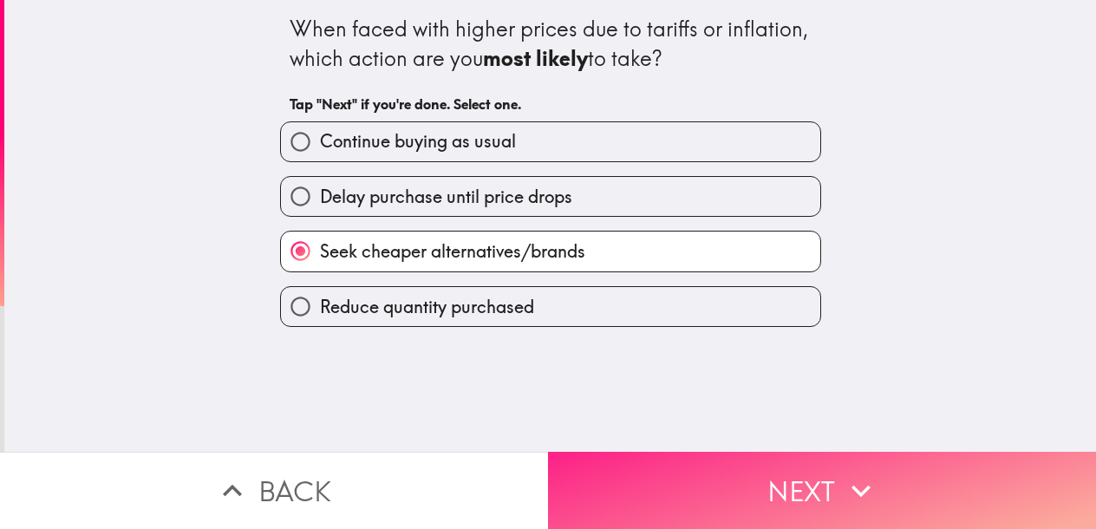
click at [725, 499] on button "Next" at bounding box center [822, 490] width 548 height 77
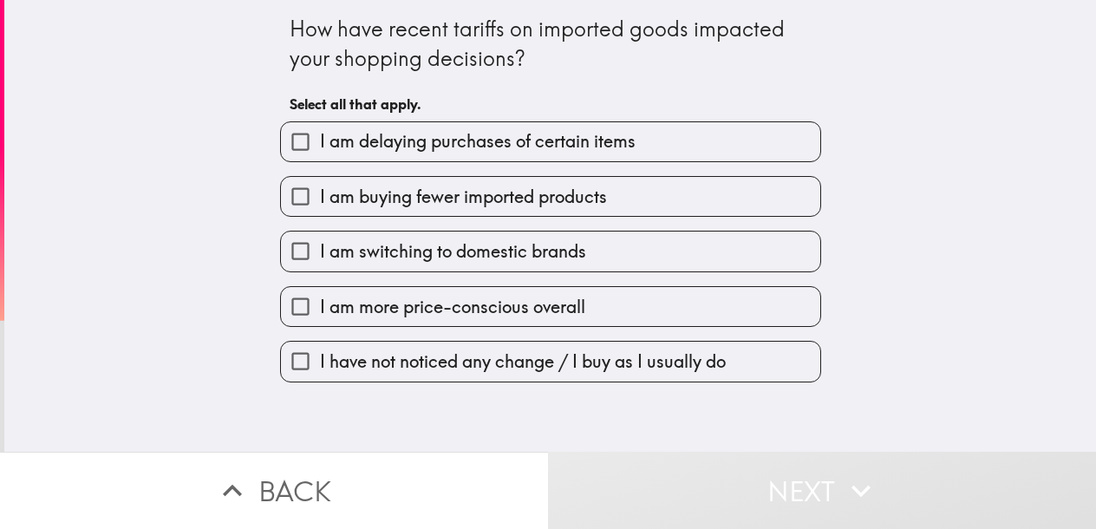
click at [548, 194] on span "I am buying fewer imported products" at bounding box center [463, 197] width 287 height 24
click at [320, 194] on input "I am buying fewer imported products" at bounding box center [300, 196] width 39 height 39
checkbox input "true"
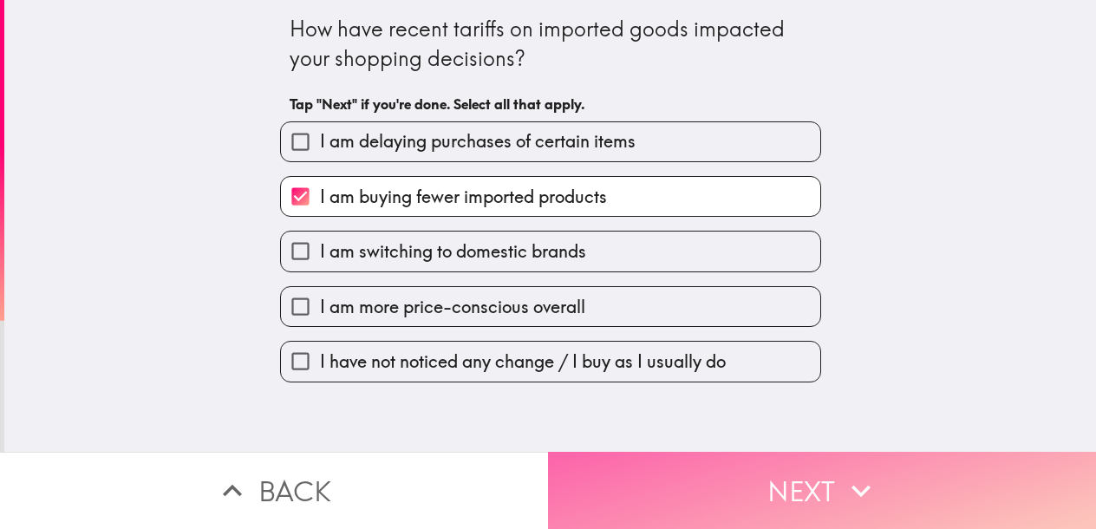
click at [725, 504] on button "Next" at bounding box center [822, 490] width 548 height 77
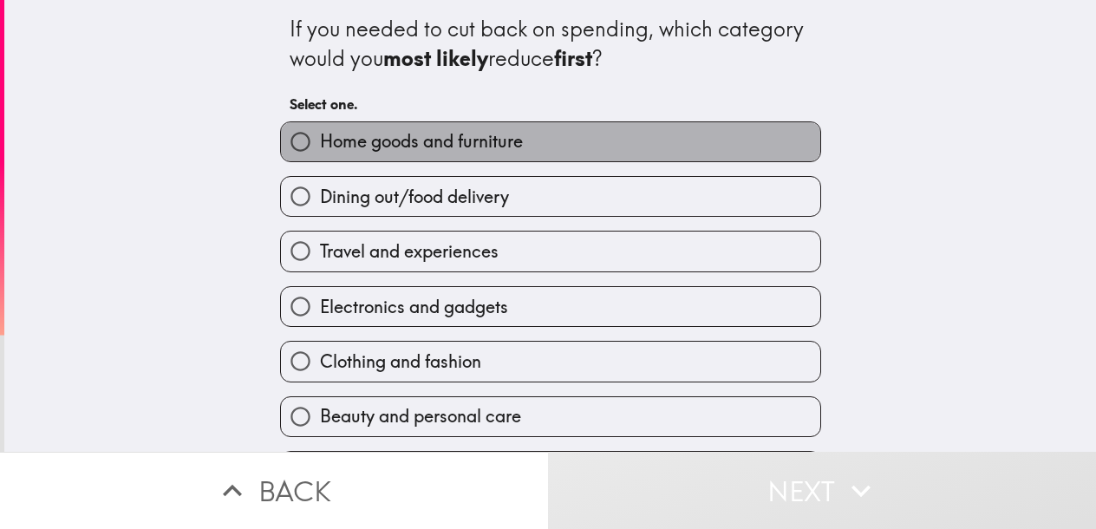
click at [555, 141] on label "Home goods and furniture" at bounding box center [550, 141] width 539 height 39
click at [320, 141] on input "Home goods and furniture" at bounding box center [300, 141] width 39 height 39
radio input "true"
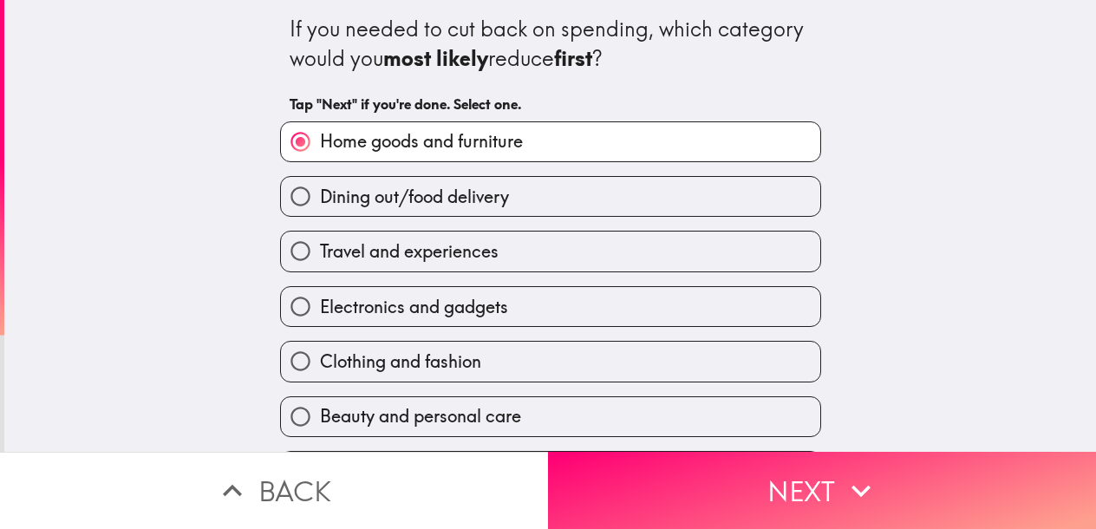
click at [725, 472] on icon "button" at bounding box center [861, 491] width 38 height 38
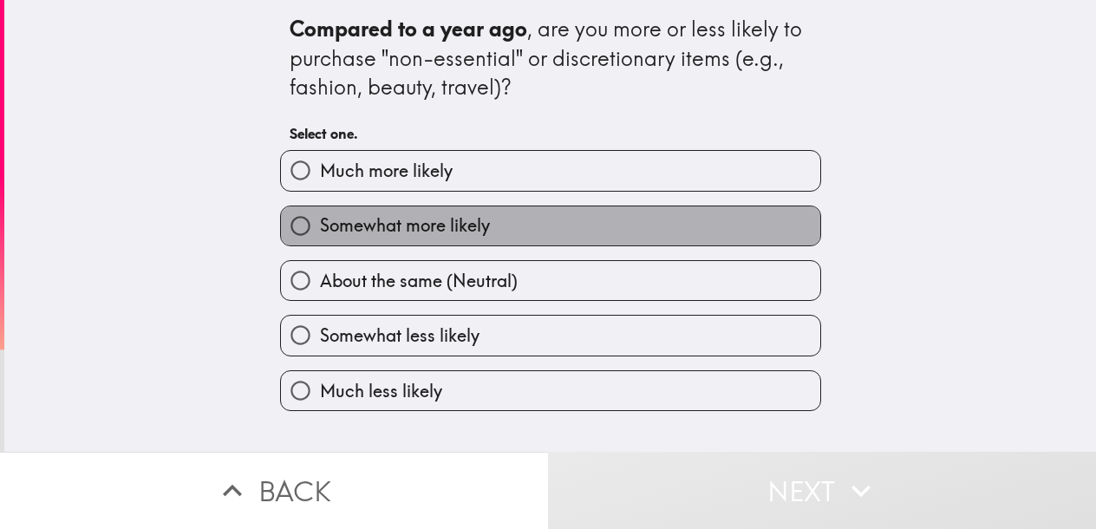
click at [505, 229] on label "Somewhat more likely" at bounding box center [550, 225] width 539 height 39
click at [320, 229] on input "Somewhat more likely" at bounding box center [300, 225] width 39 height 39
radio input "true"
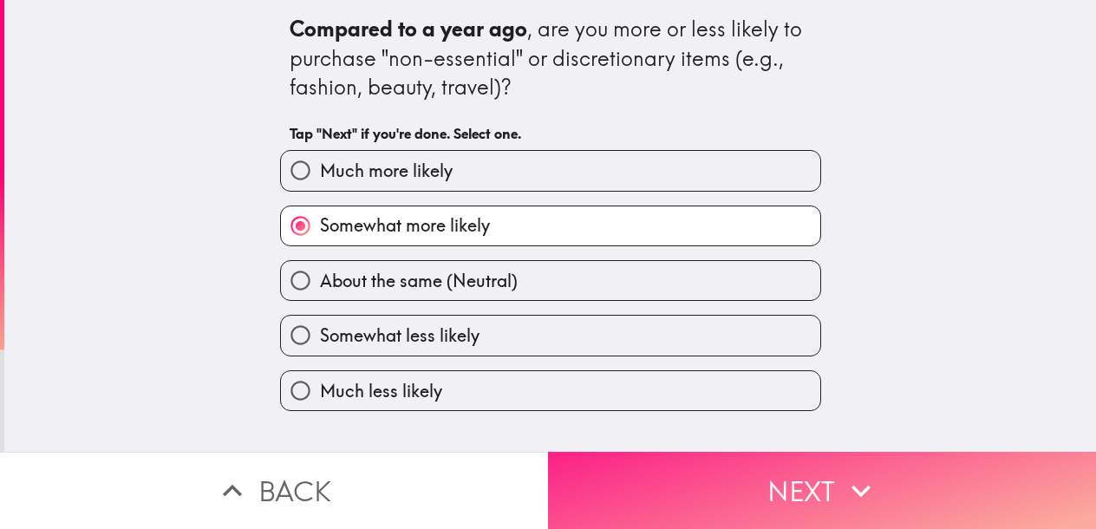
click at [725, 456] on button "Next" at bounding box center [822, 490] width 548 height 77
